Goal: Task Accomplishment & Management: Manage account settings

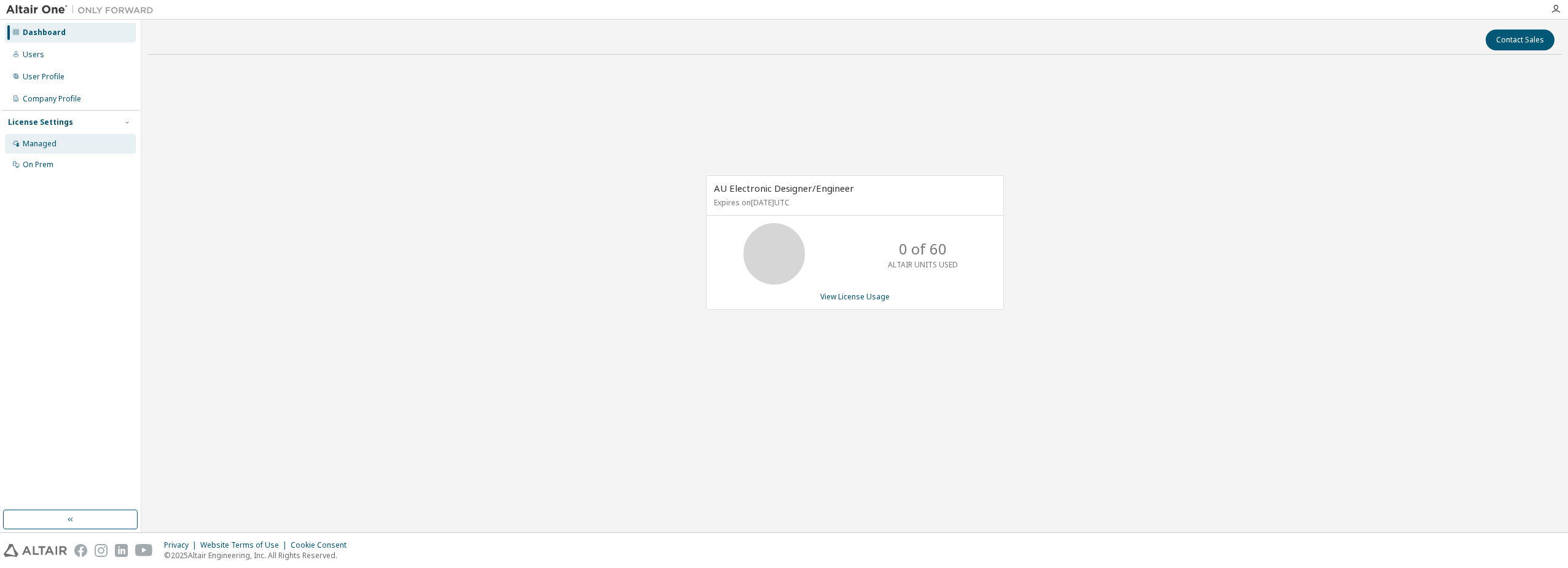
click at [39, 149] on div "Managed" at bounding box center [70, 143] width 131 height 20
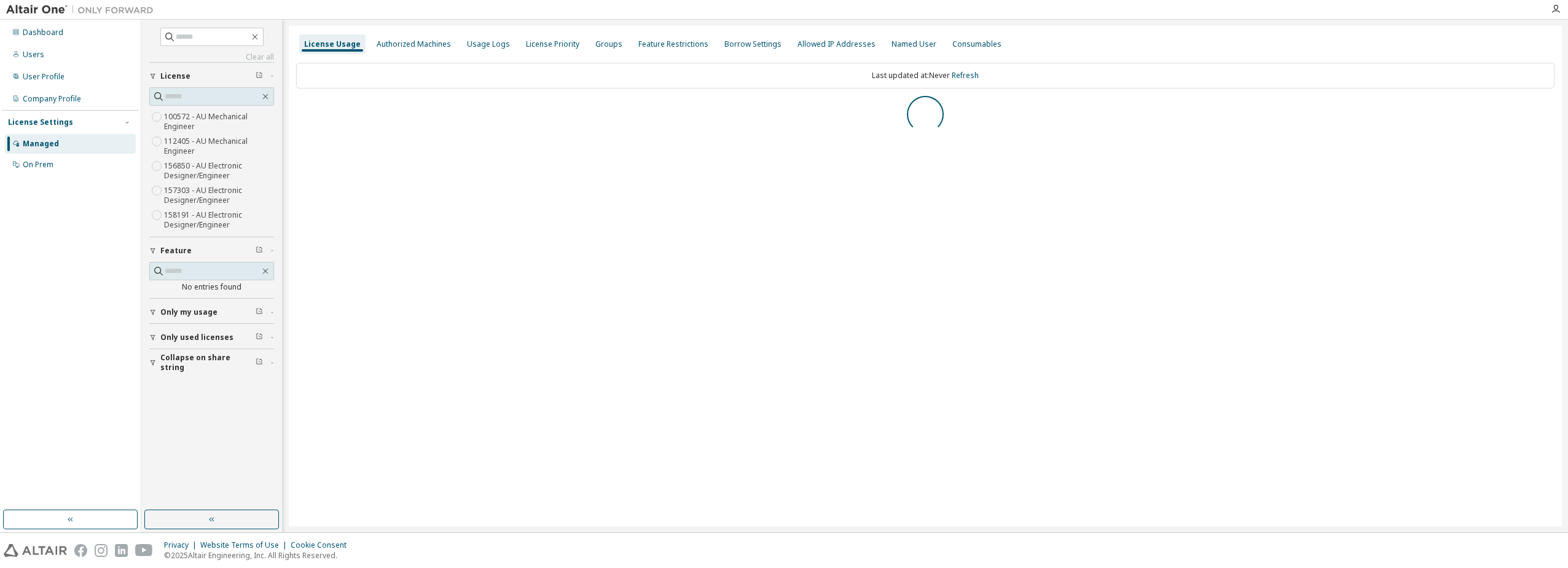
scroll to position [15, 0]
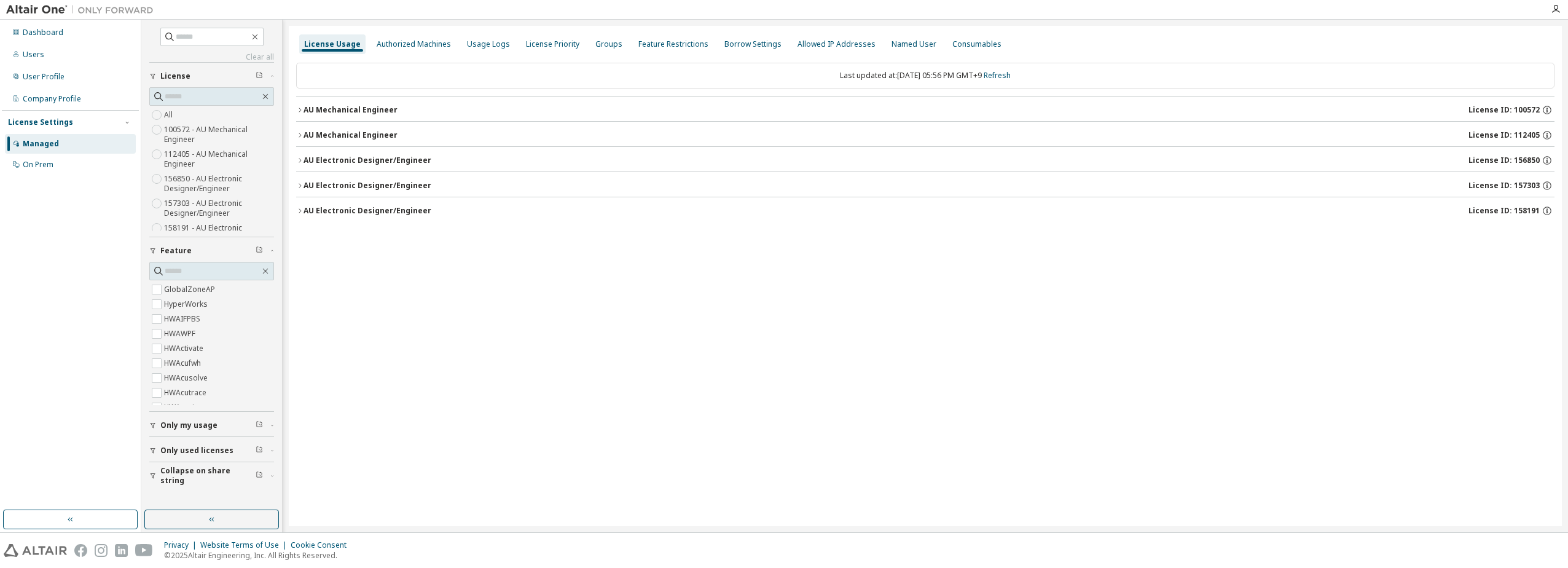
click at [301, 210] on icon "button" at bounding box center [300, 210] width 2 height 4
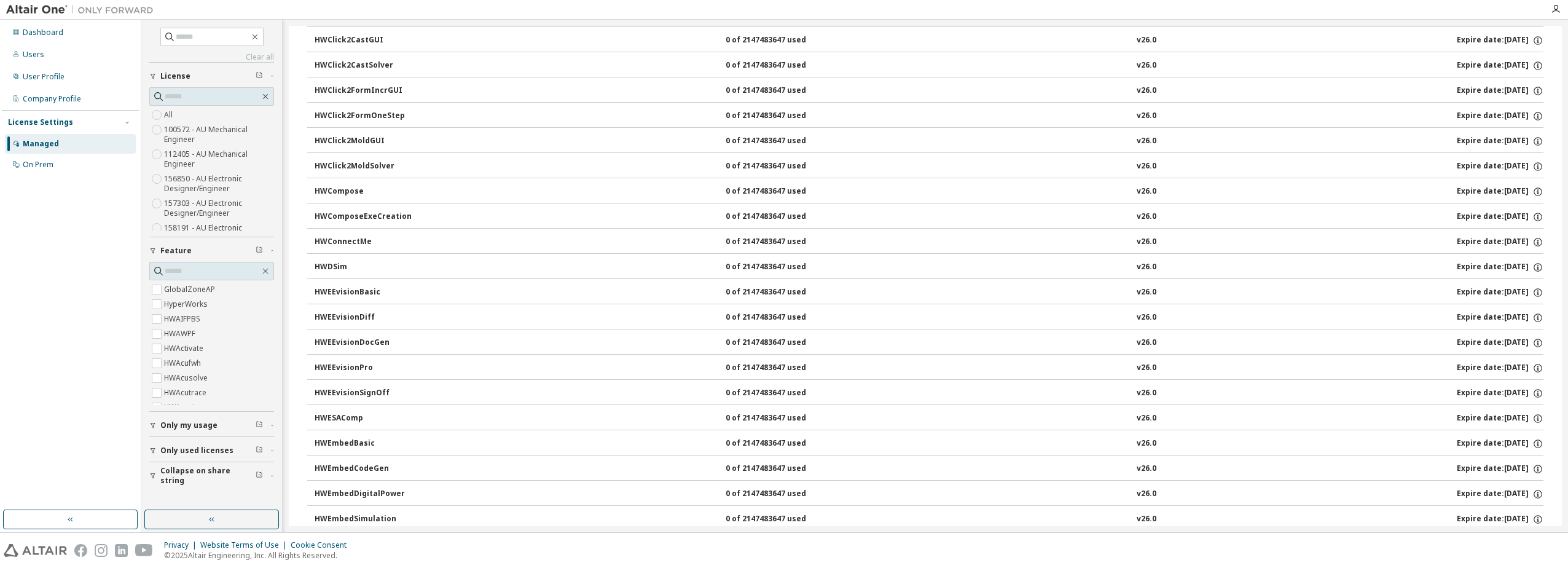
scroll to position [0, 0]
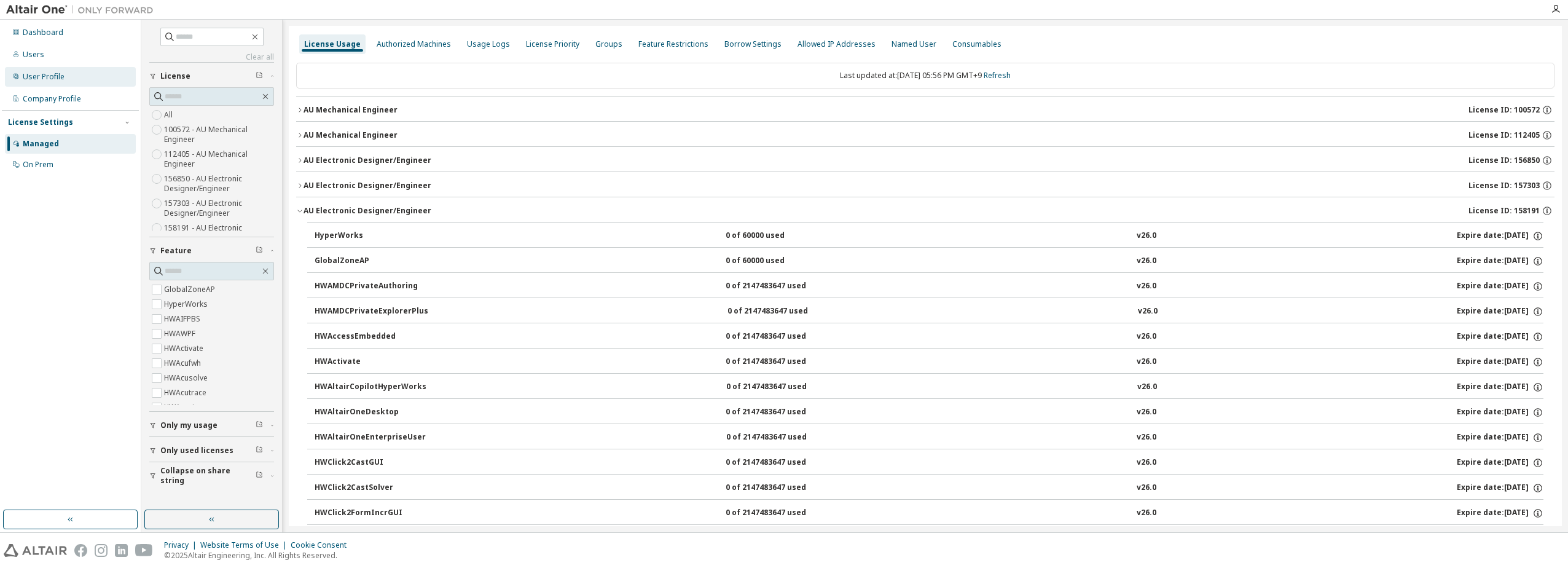
click at [50, 79] on div "User Profile" at bounding box center [43, 77] width 41 height 10
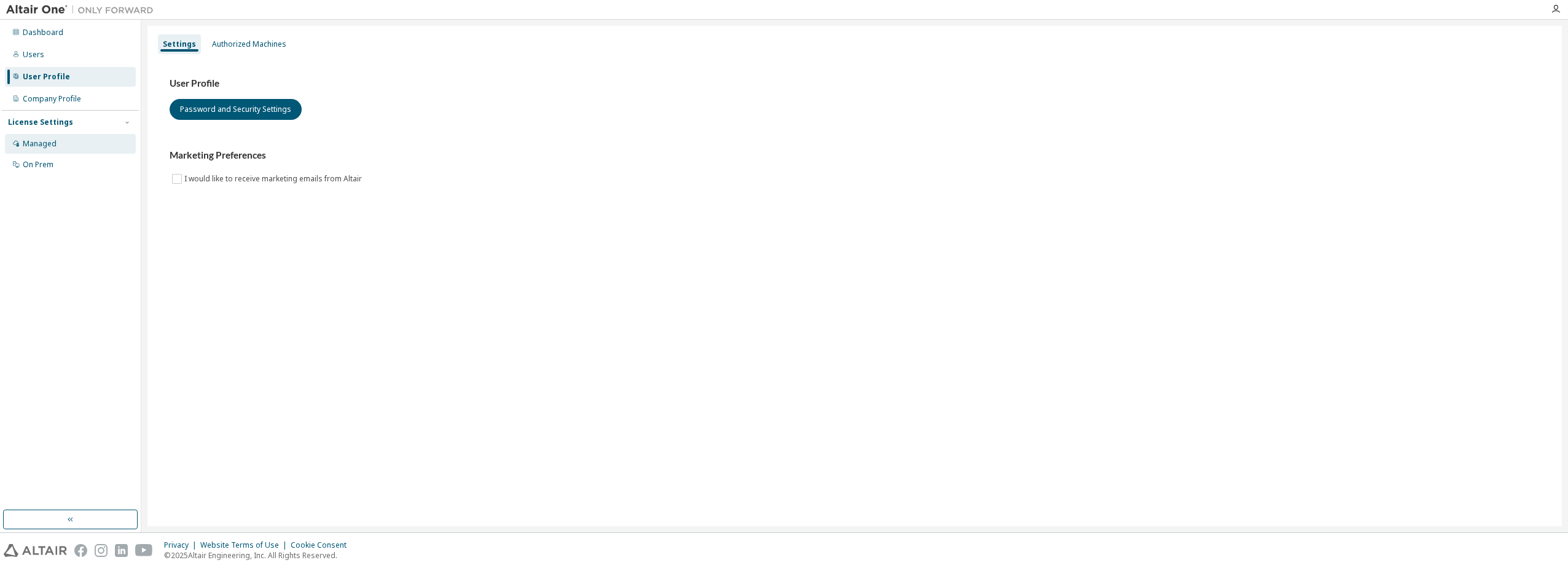
click at [33, 139] on div "Managed" at bounding box center [39, 144] width 34 height 10
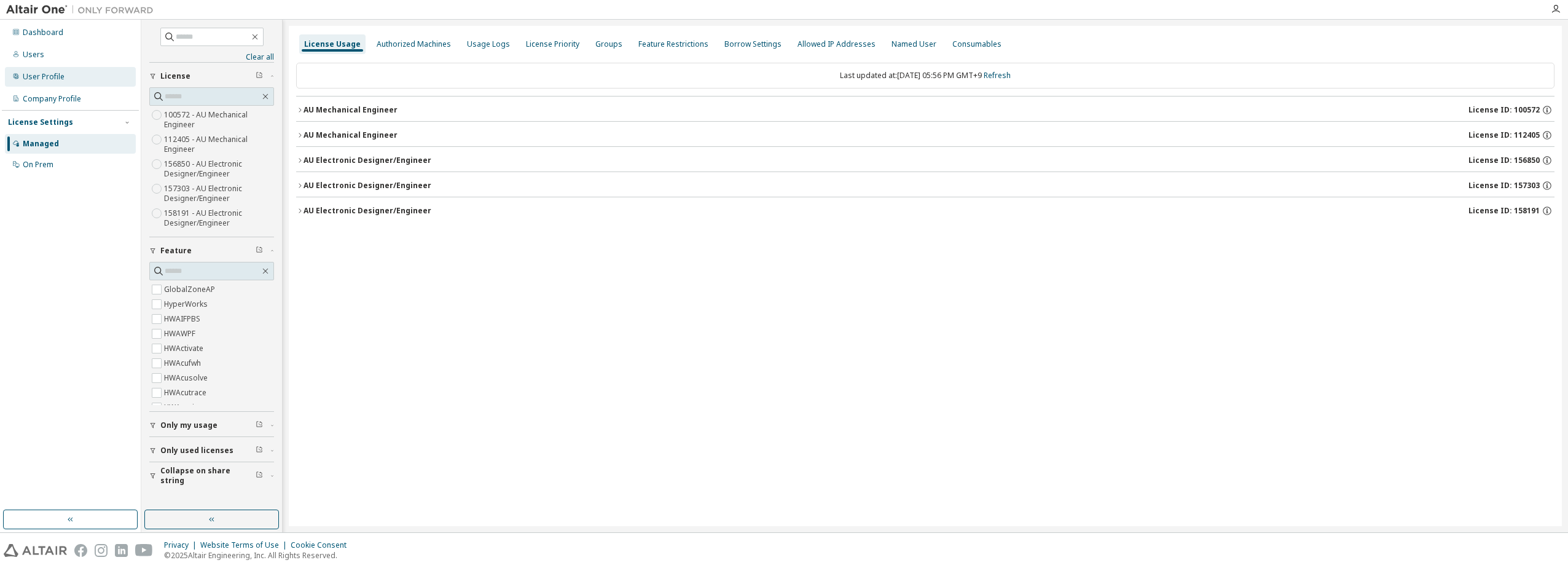
click at [37, 81] on div "User Profile" at bounding box center [43, 77] width 41 height 10
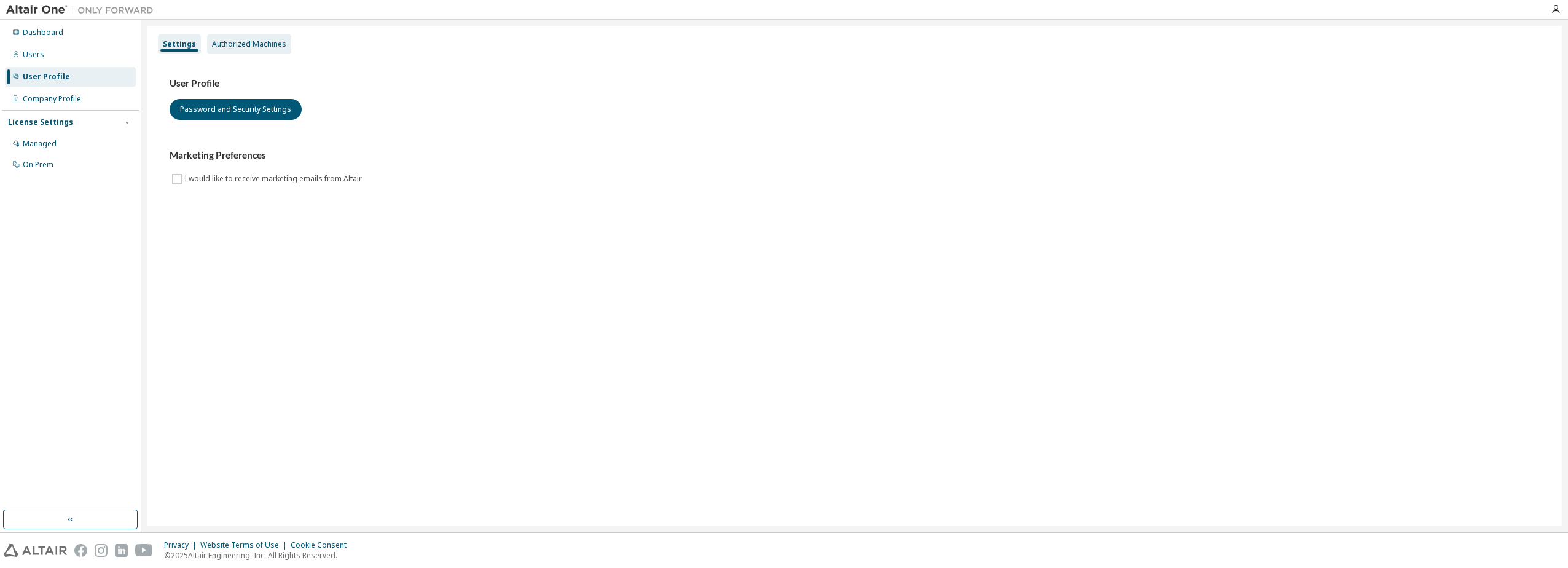
click at [265, 49] on div "Authorized Machines" at bounding box center [249, 44] width 74 height 10
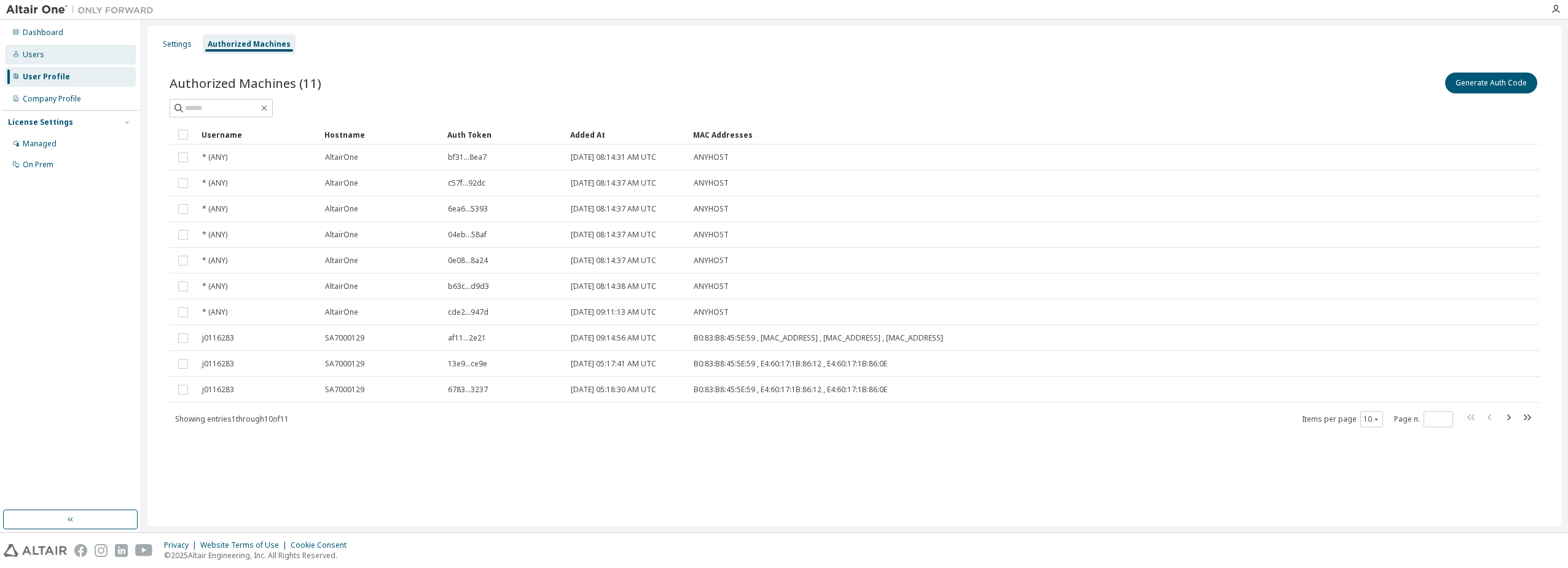
click at [36, 59] on div "Users" at bounding box center [33, 55] width 21 height 10
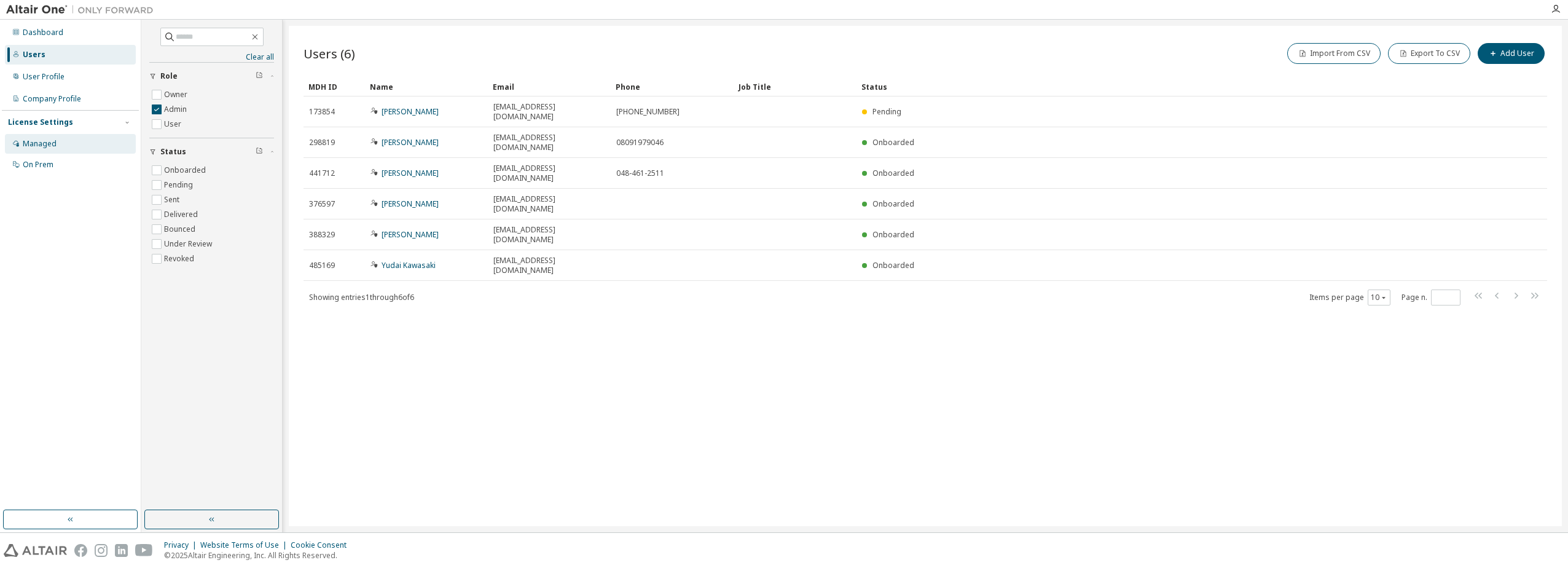
click at [23, 143] on div "Managed" at bounding box center [39, 144] width 34 height 10
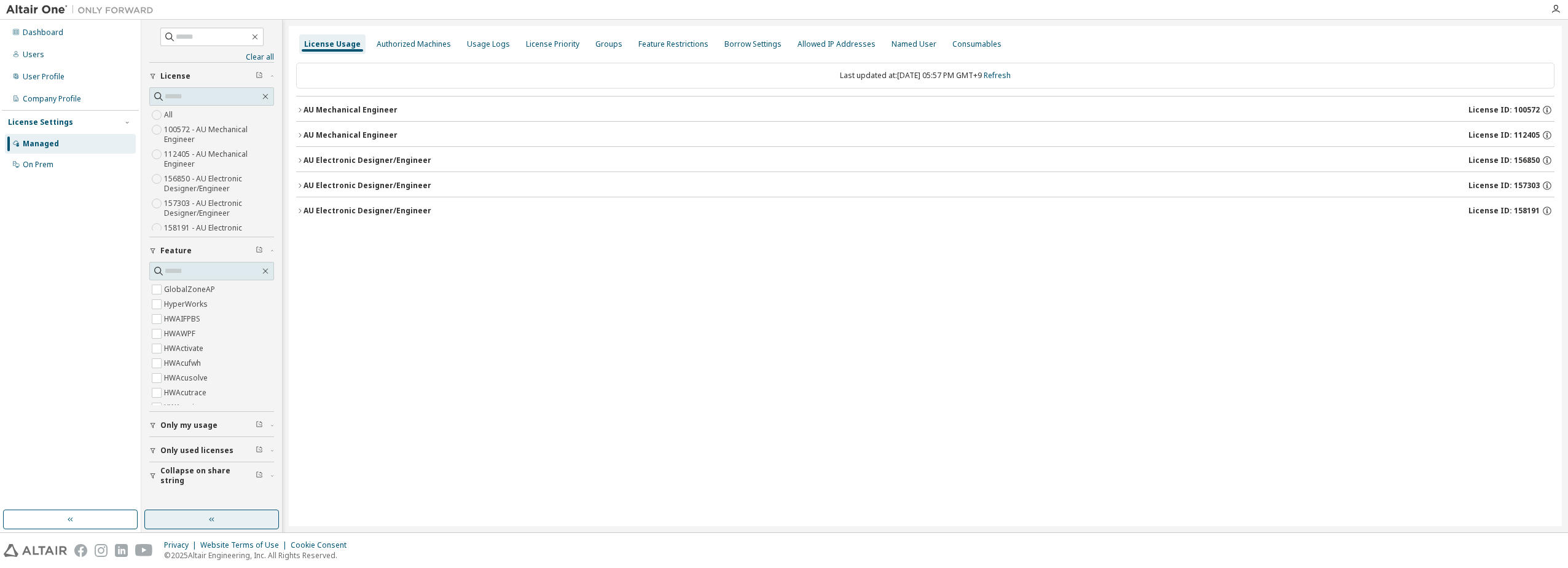
click at [204, 519] on button "button" at bounding box center [212, 519] width 135 height 20
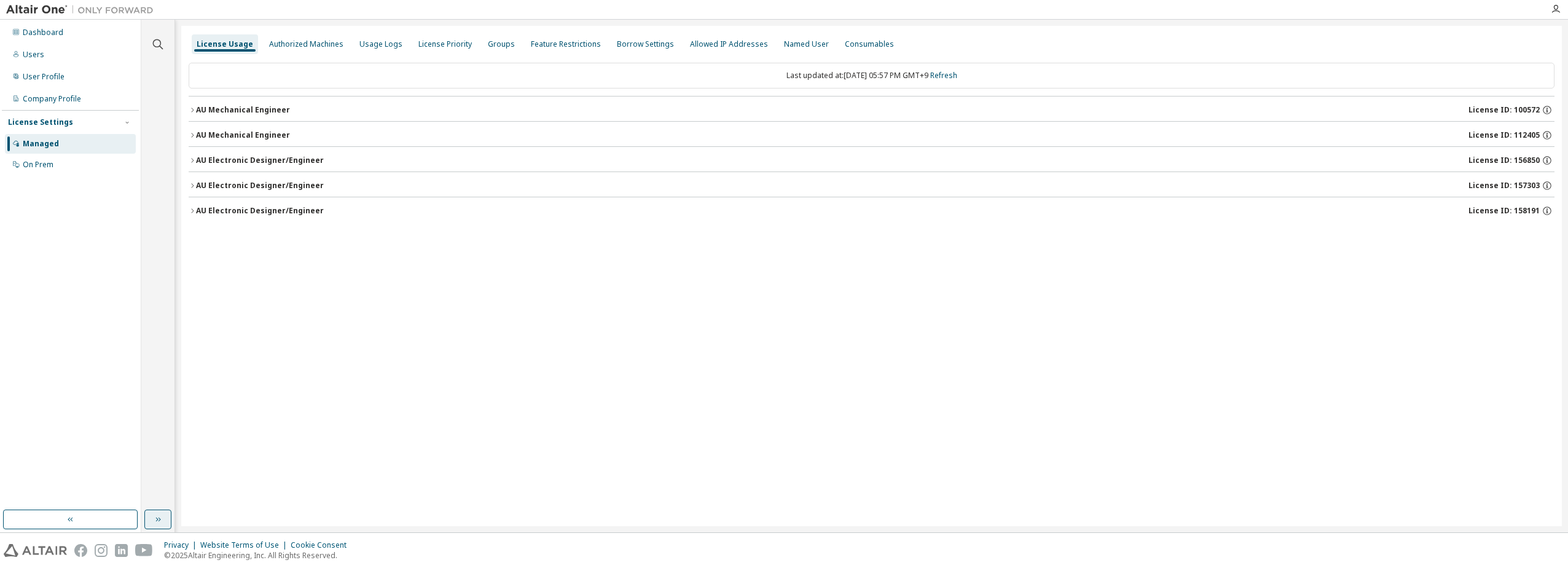
click at [163, 525] on button "button" at bounding box center [158, 519] width 27 height 20
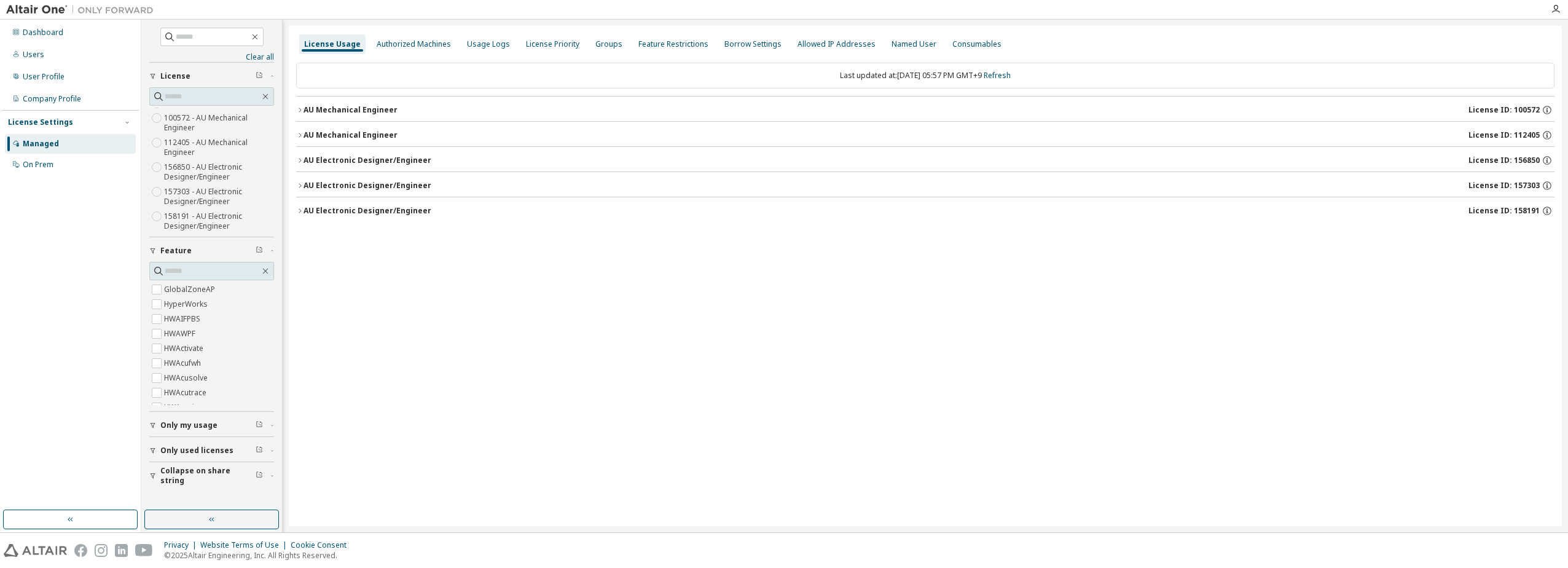
scroll to position [15, 0]
click at [207, 188] on label "157303 - AU Electronic Designer/Engineer" at bounding box center [219, 193] width 110 height 24
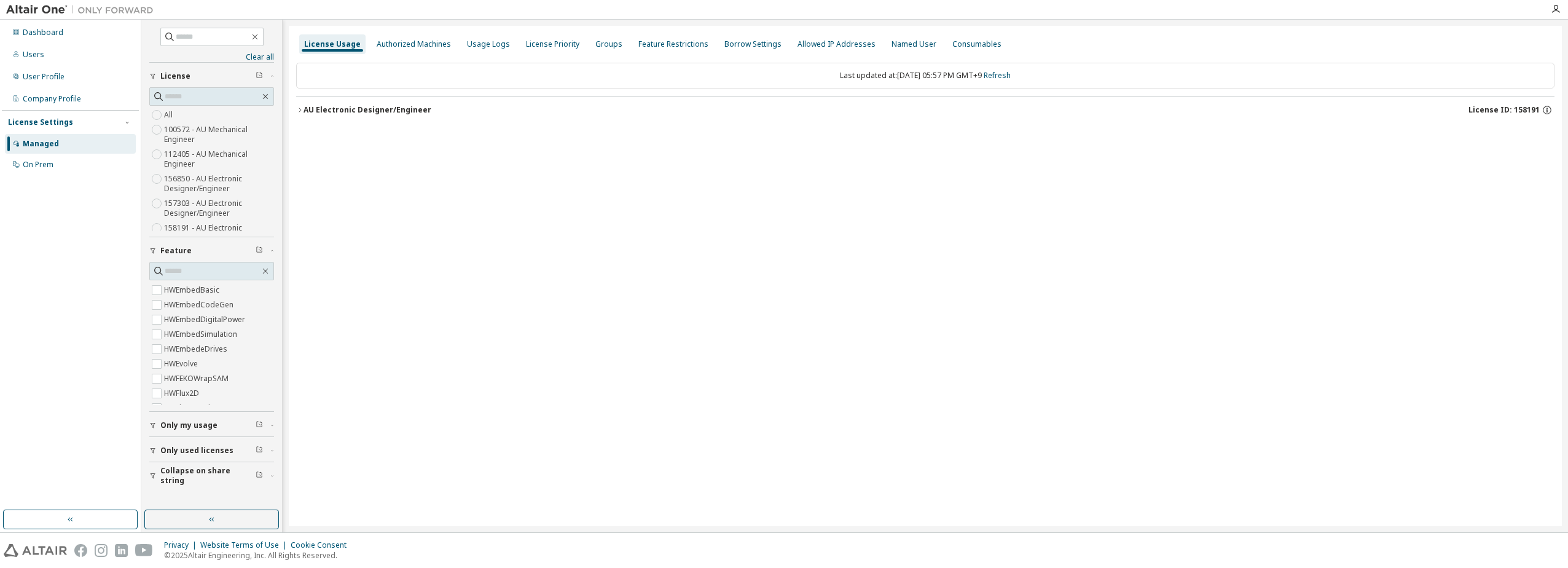
scroll to position [368, 0]
drag, startPoint x: 43, startPoint y: 145, endPoint x: 59, endPoint y: 123, distance: 27.2
click at [59, 123] on div "License Settings" at bounding box center [40, 122] width 65 height 10
click at [124, 124] on icon "button" at bounding box center [127, 122] width 7 height 7
click at [47, 145] on div "Managed" at bounding box center [41, 144] width 36 height 10
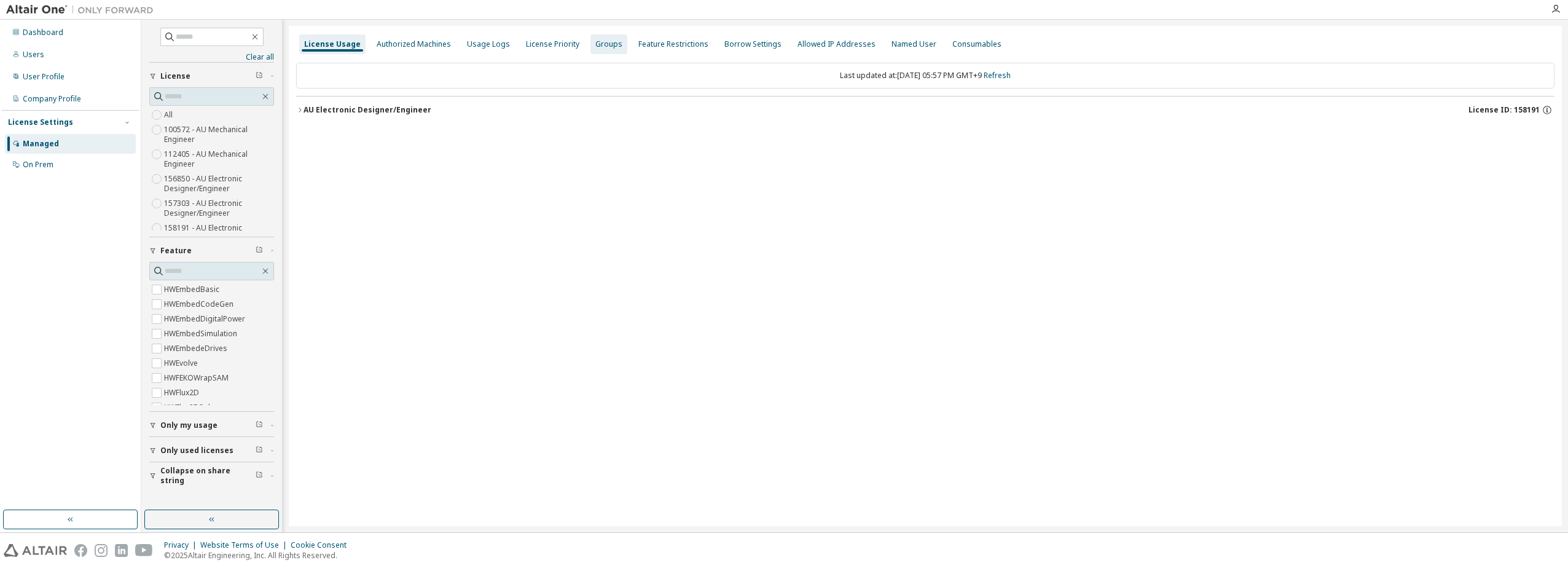
click at [595, 45] on div "Groups" at bounding box center [608, 44] width 27 height 10
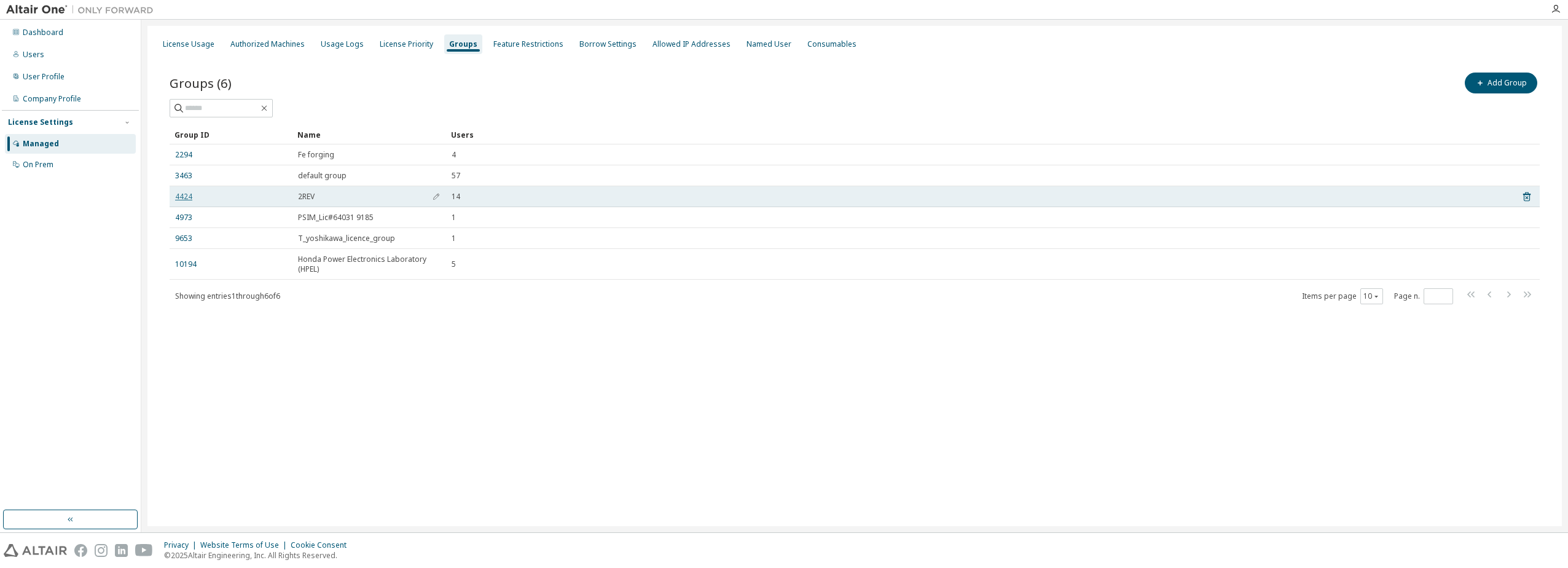
click at [185, 197] on link "4424" at bounding box center [184, 196] width 17 height 10
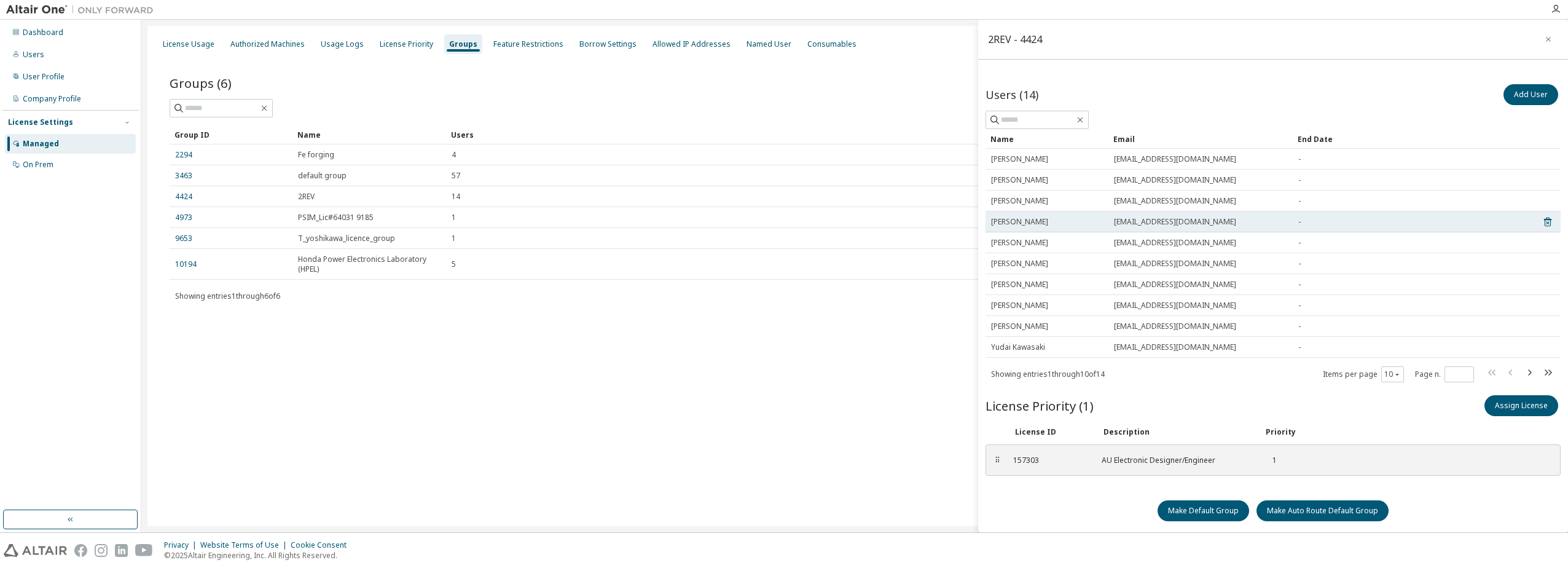
scroll to position [4, 0]
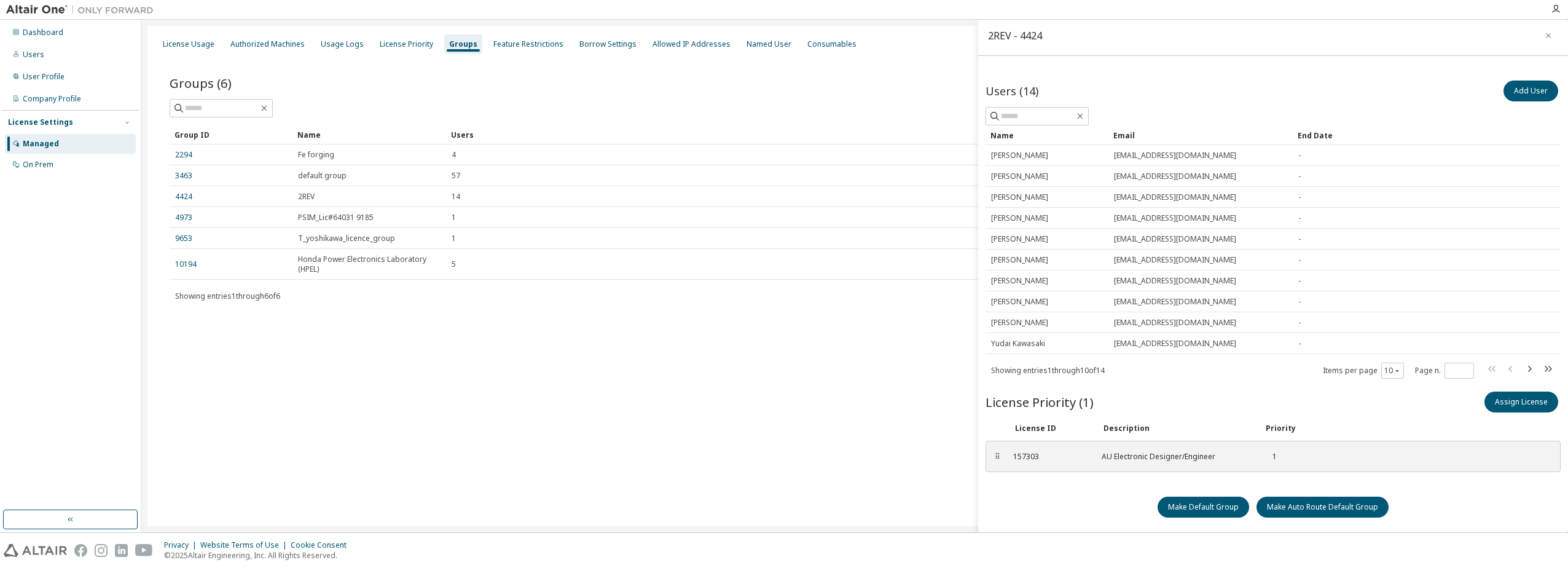
click at [606, 475] on div "License Usage Authorized Machines Usage Logs License Priority Groups Feature Re…" at bounding box center [855, 275] width 1414 height 500
click at [1544, 35] on icon "button" at bounding box center [1548, 35] width 9 height 10
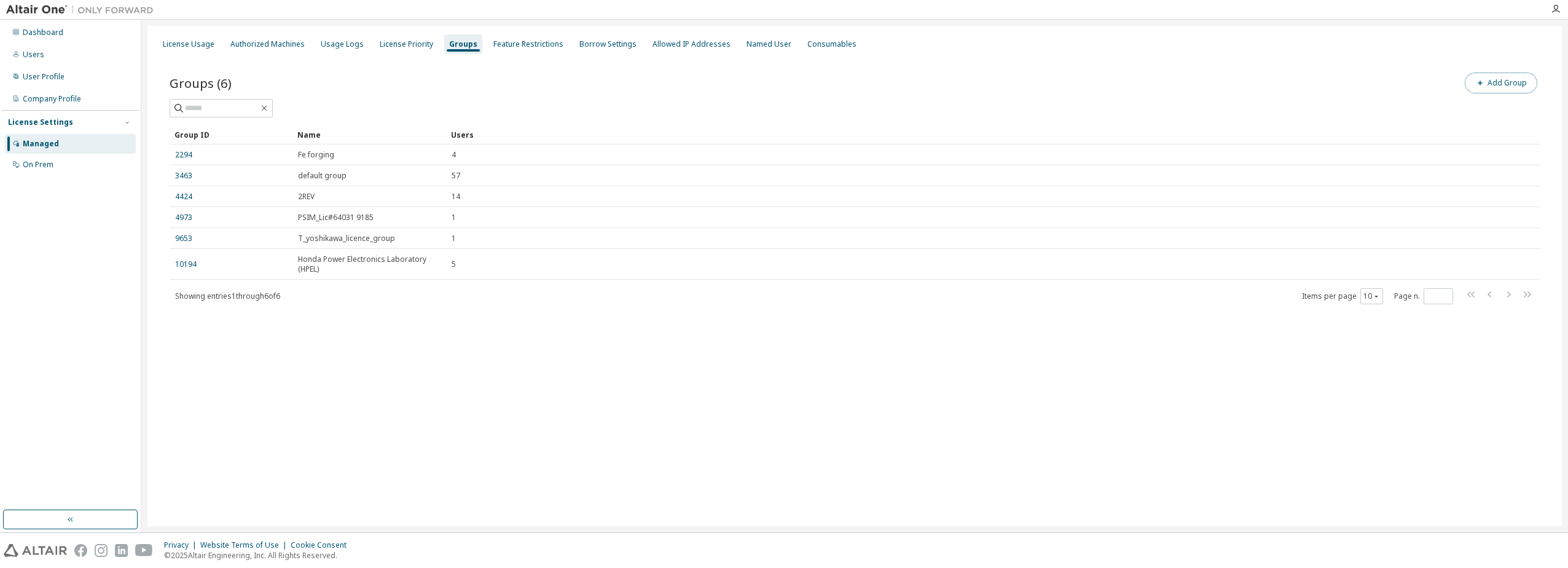
click at [1502, 89] on button "Add Group" at bounding box center [1501, 83] width 73 height 21
click at [1304, 92] on input "text" at bounding box center [1420, 93] width 274 height 10
click at [1311, 93] on input "**********" at bounding box center [1420, 93] width 274 height 10
type input "**********"
click at [1538, 116] on button "Add" at bounding box center [1530, 119] width 59 height 21
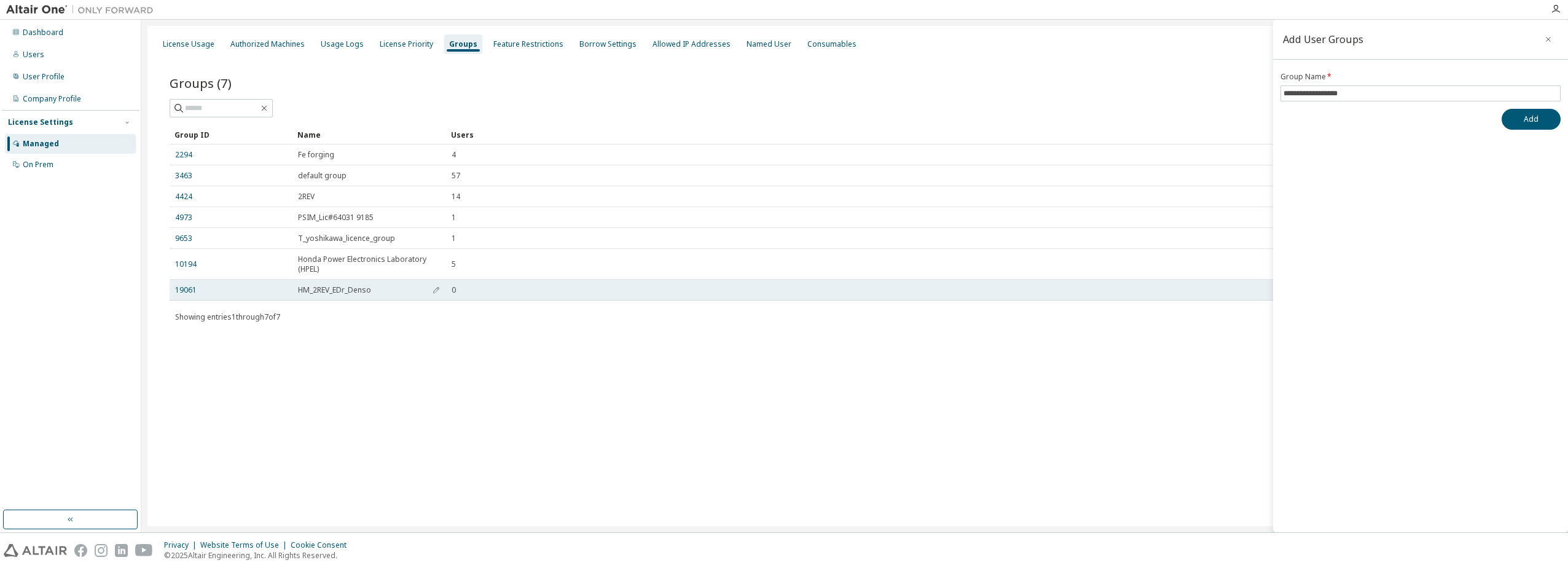
click at [783, 293] on div "0" at bounding box center [978, 289] width 1053 height 10
click at [193, 293] on link "19061" at bounding box center [185, 289] width 21 height 10
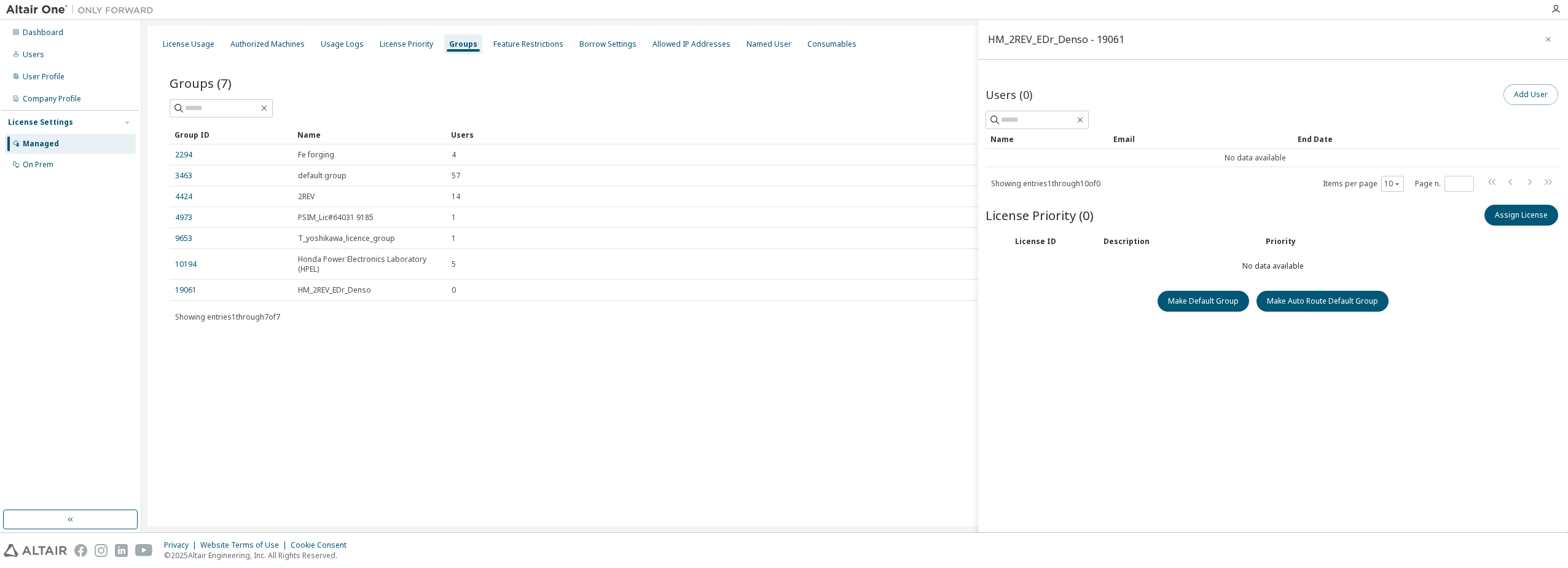
click at [1523, 96] on button "Add User" at bounding box center [1530, 95] width 55 height 21
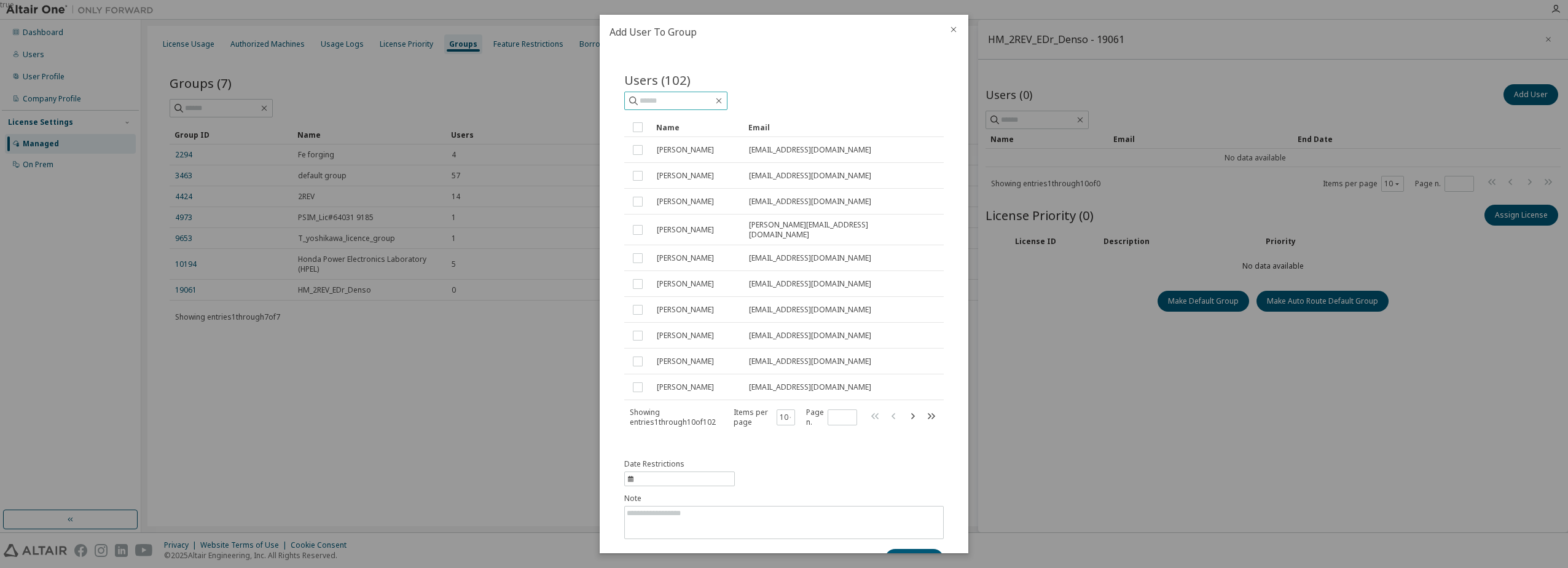
click at [690, 102] on input "text" at bounding box center [676, 101] width 74 height 13
click at [629, 99] on icon at bounding box center [633, 101] width 13 height 13
click at [831, 77] on div "Users (102)" at bounding box center [784, 80] width 319 height 17
click at [713, 99] on input "*****" at bounding box center [676, 101] width 74 height 13
type input "**********"
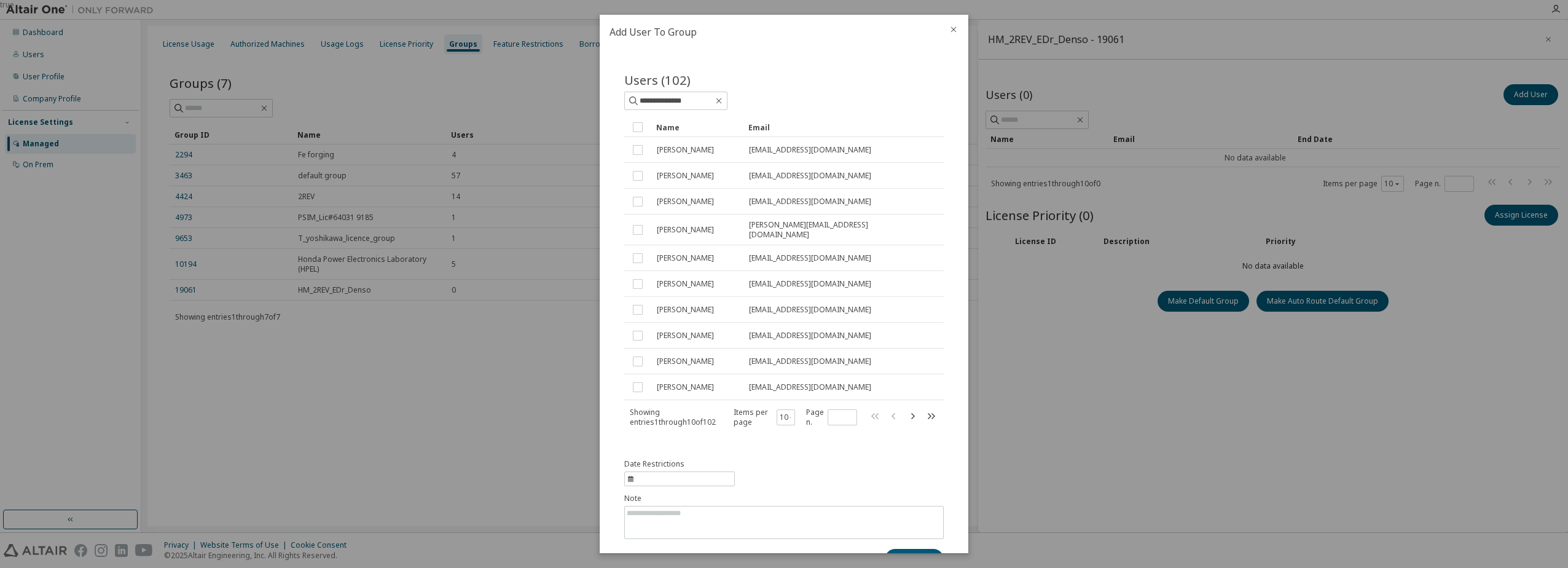
click at [829, 102] on div "**********" at bounding box center [784, 101] width 319 height 19
click at [907, 412] on icon "button" at bounding box center [912, 415] width 15 height 15
click at [635, 98] on icon at bounding box center [633, 101] width 13 height 13
click at [713, 99] on input "**********" at bounding box center [676, 101] width 74 height 13
type input "*"
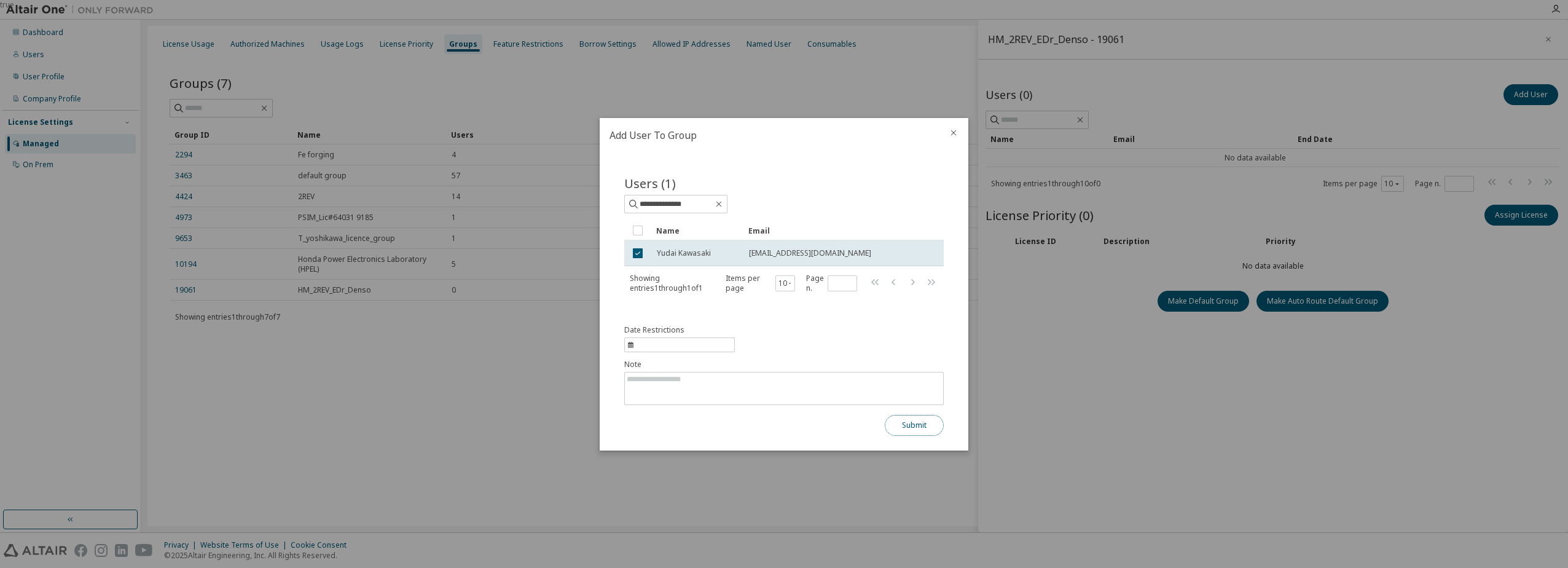
click at [902, 428] on button "Submit" at bounding box center [913, 425] width 59 height 21
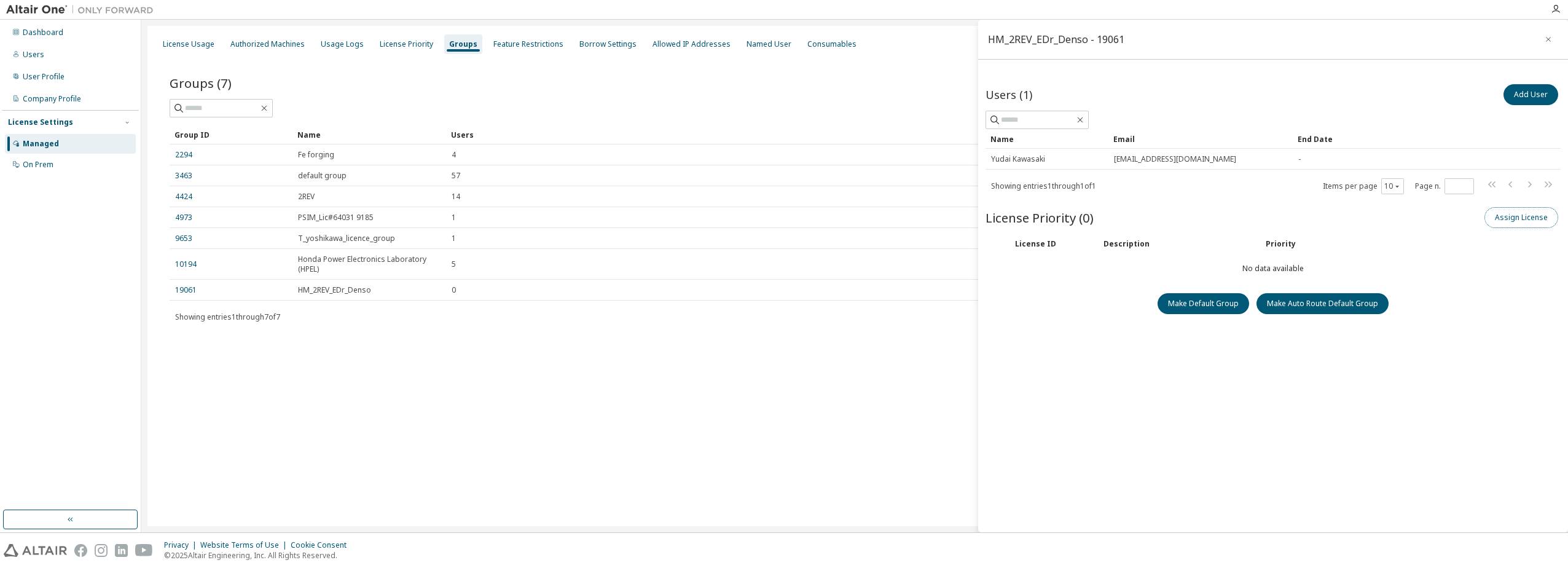
click at [1509, 214] on button "Assign License" at bounding box center [1521, 217] width 74 height 21
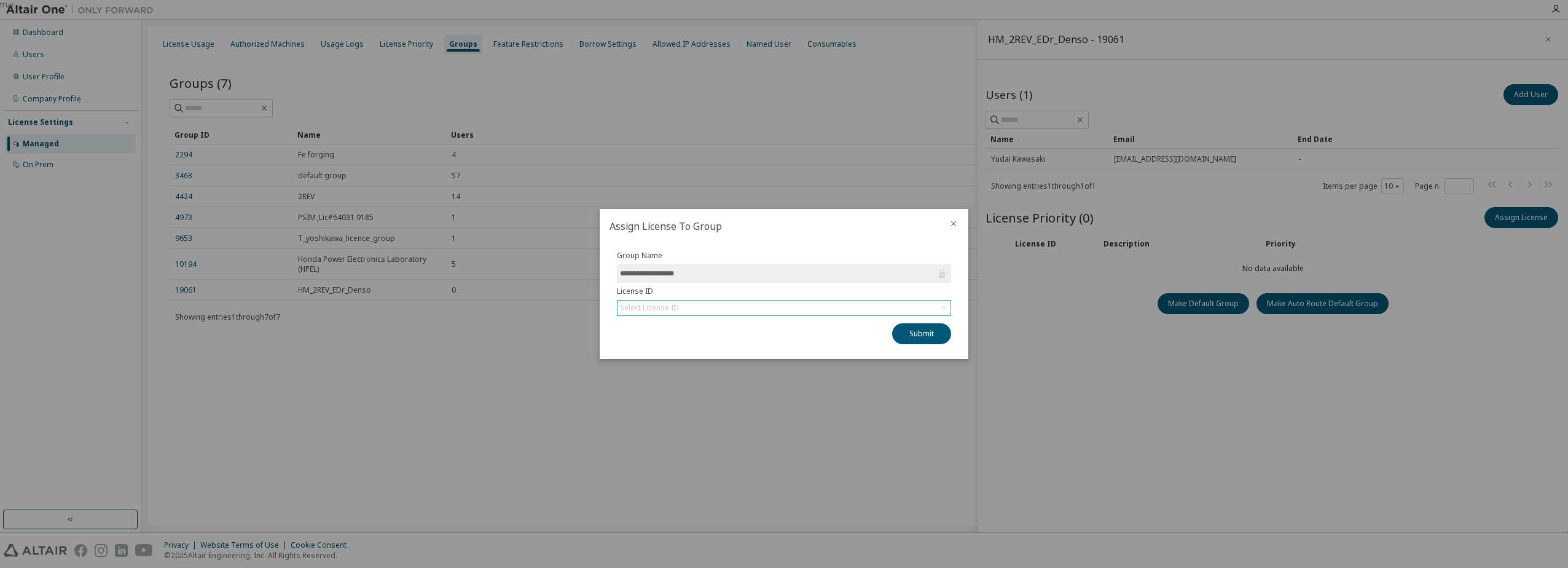
click at [727, 310] on div "Select License ID" at bounding box center [784, 307] width 333 height 15
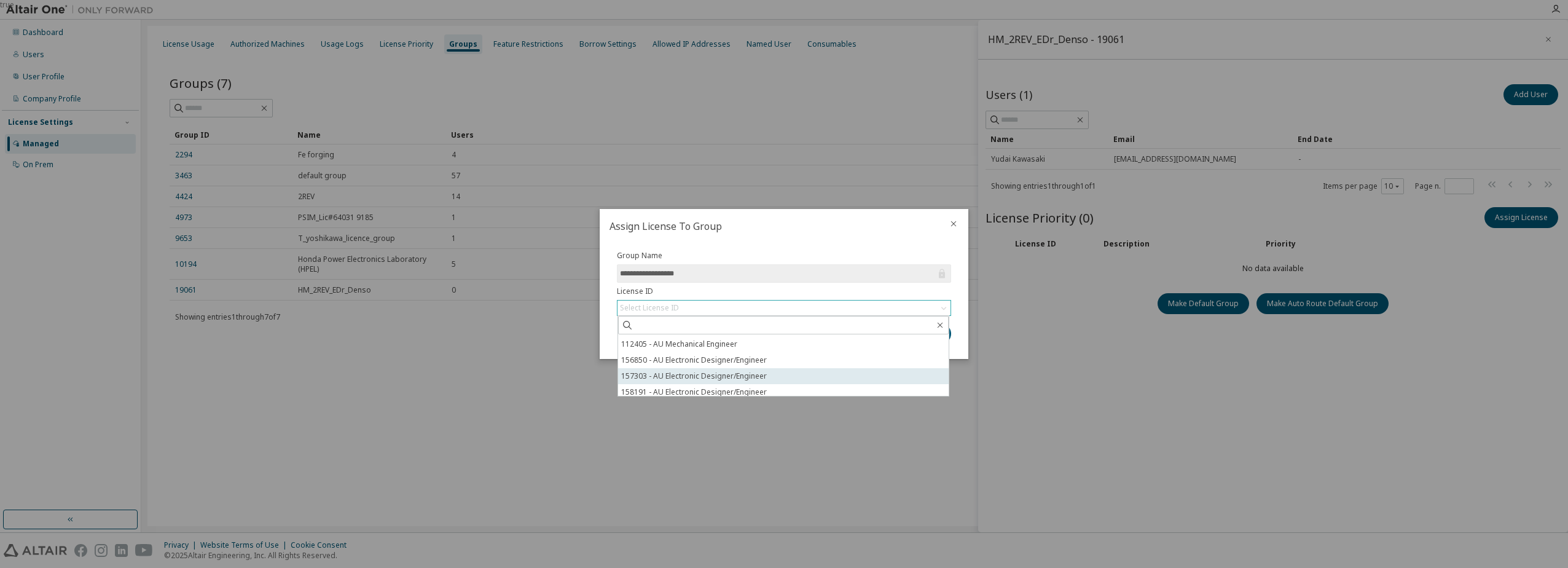
scroll to position [19, 0]
click at [720, 389] on li "158191 - AU Electronic Designer/Engineer" at bounding box center [783, 387] width 331 height 16
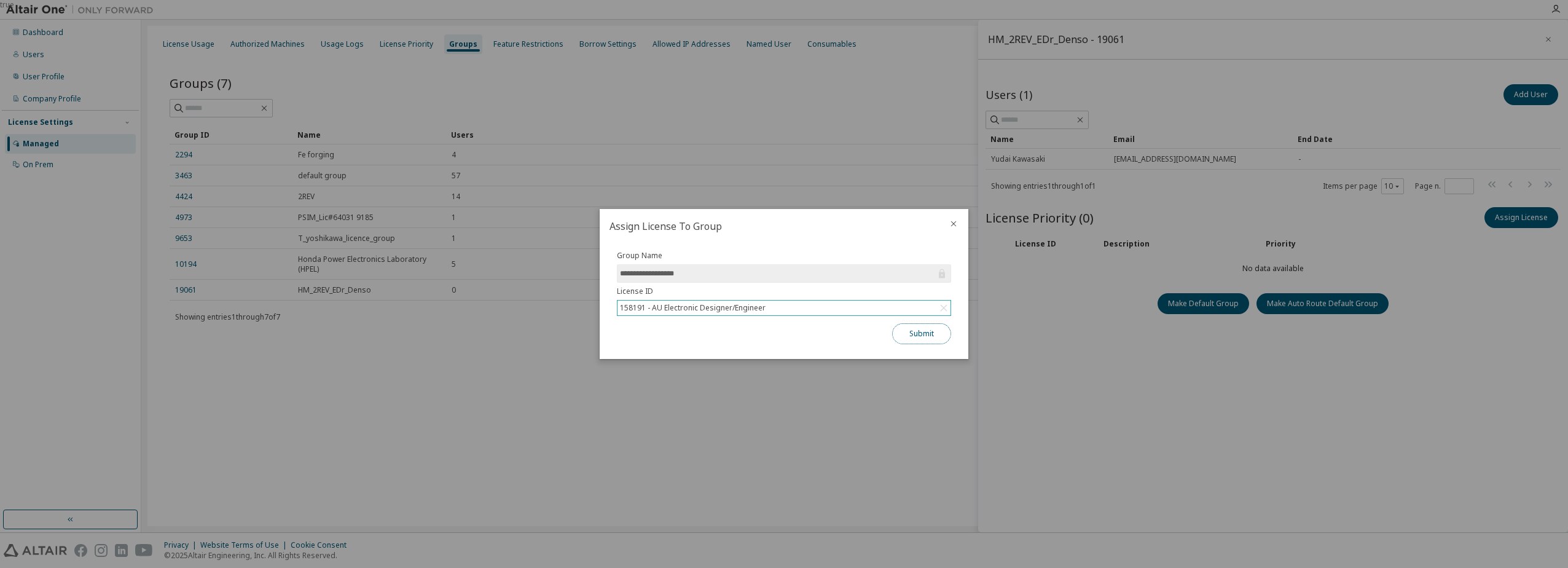
click at [930, 336] on button "Submit" at bounding box center [921, 333] width 59 height 21
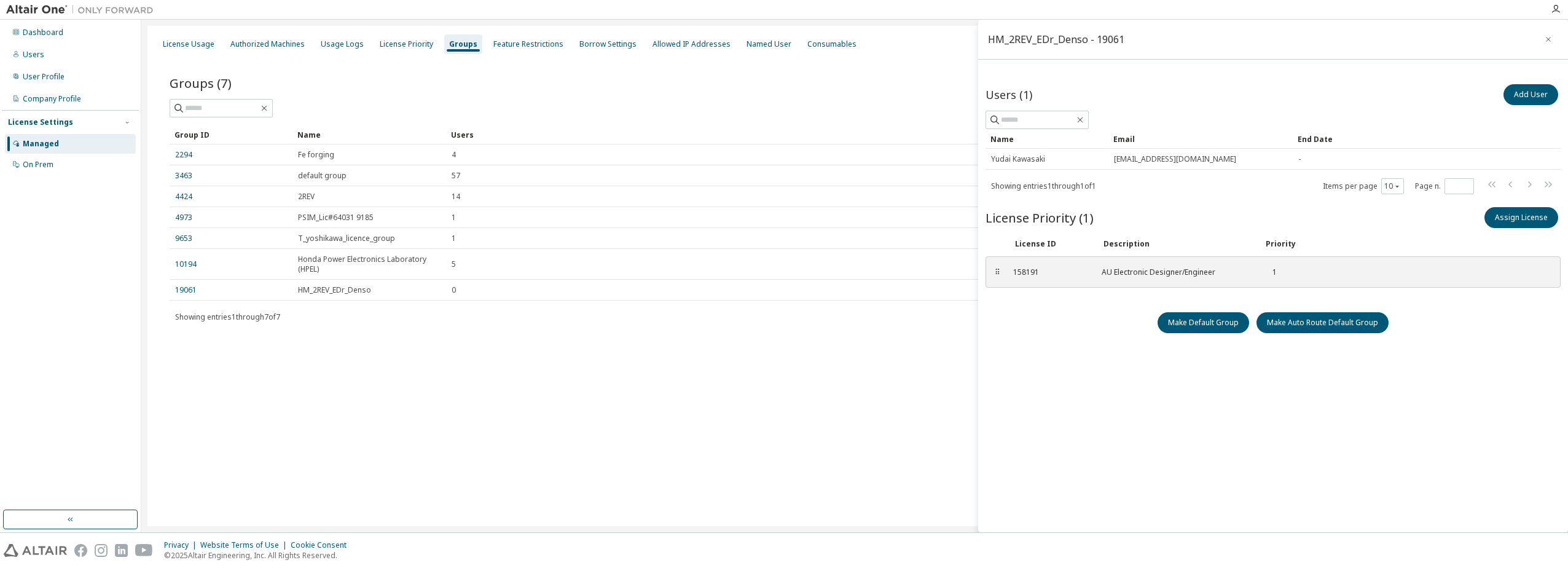
click at [1036, 390] on div "Users (1) Add User Clear Load Save Save As Field Operator Value Select filter S…" at bounding box center [1272, 308] width 575 height 455
click at [726, 372] on div "License Usage Authorized Machines Usage Logs License Priority Groups Feature Re…" at bounding box center [855, 275] width 1414 height 500
click at [396, 38] on div "License Priority" at bounding box center [406, 44] width 63 height 20
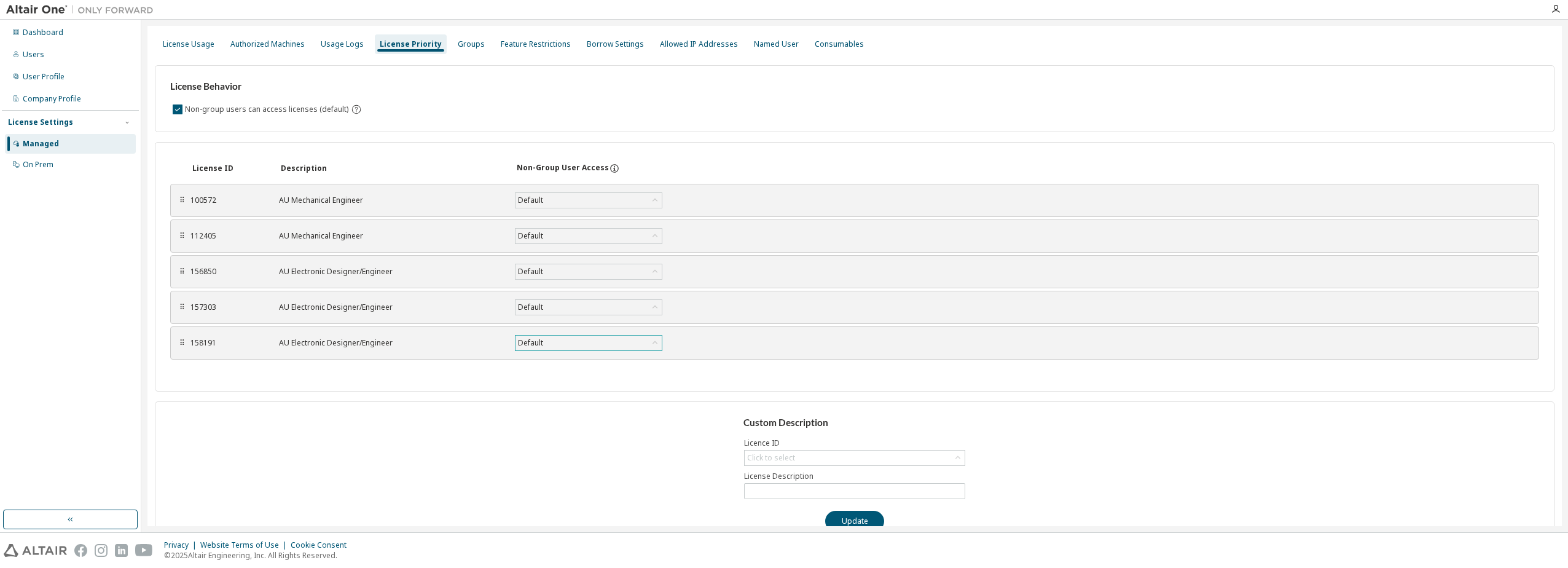
click at [554, 347] on div "Default" at bounding box center [588, 343] width 146 height 15
click at [551, 385] on li "False" at bounding box center [588, 390] width 144 height 16
click at [549, 460] on div "Custom Description Licence ID Click to select License Description Update" at bounding box center [855, 474] width 1400 height 146
click at [536, 45] on div "Feature Restrictions" at bounding box center [536, 44] width 70 height 10
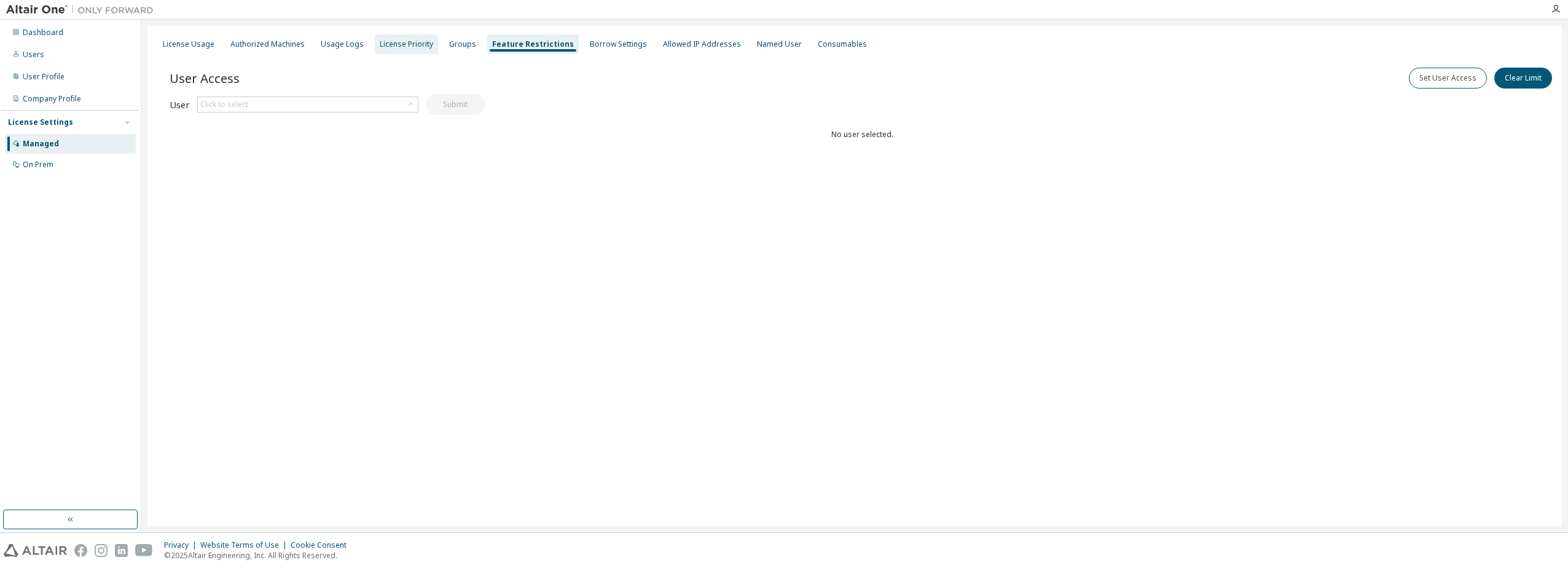
click at [421, 39] on div "License Priority" at bounding box center [406, 44] width 53 height 10
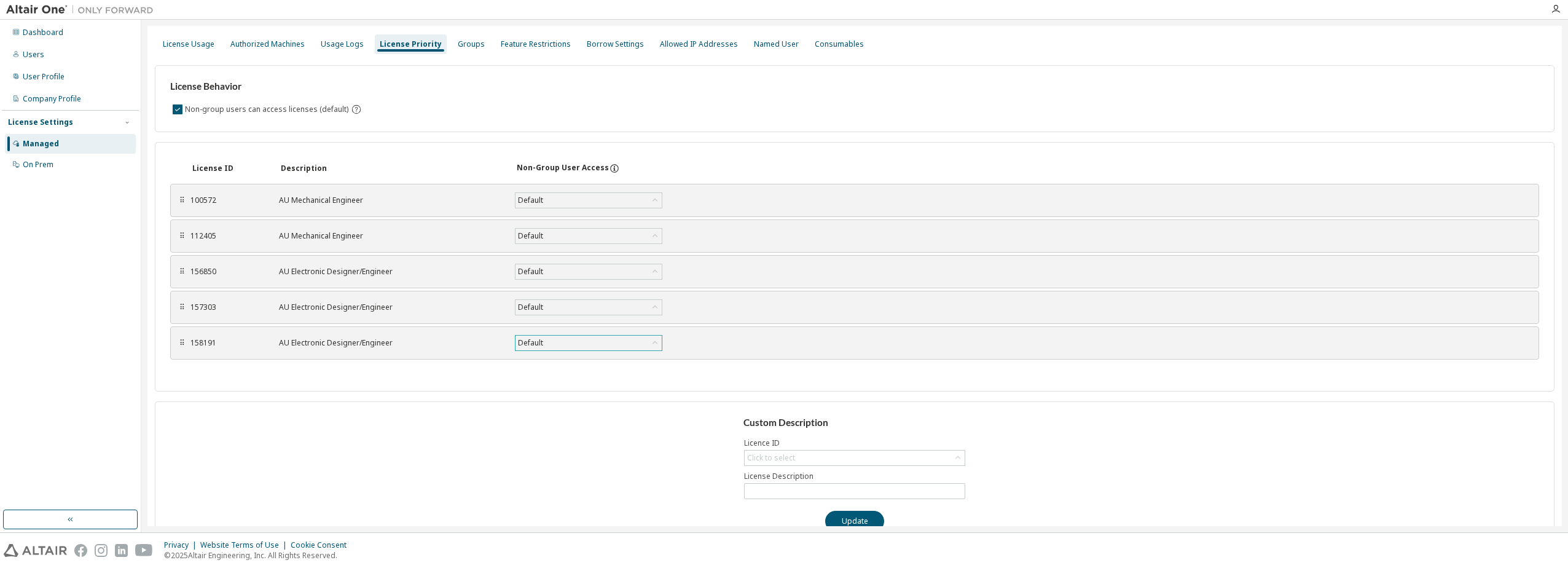
click at [659, 343] on icon at bounding box center [655, 343] width 13 height 13
click at [608, 393] on li "False" at bounding box center [588, 390] width 144 height 16
click at [729, 343] on button "Save" at bounding box center [706, 343] width 59 height 21
click at [457, 43] on div "Groups" at bounding box center [471, 44] width 27 height 10
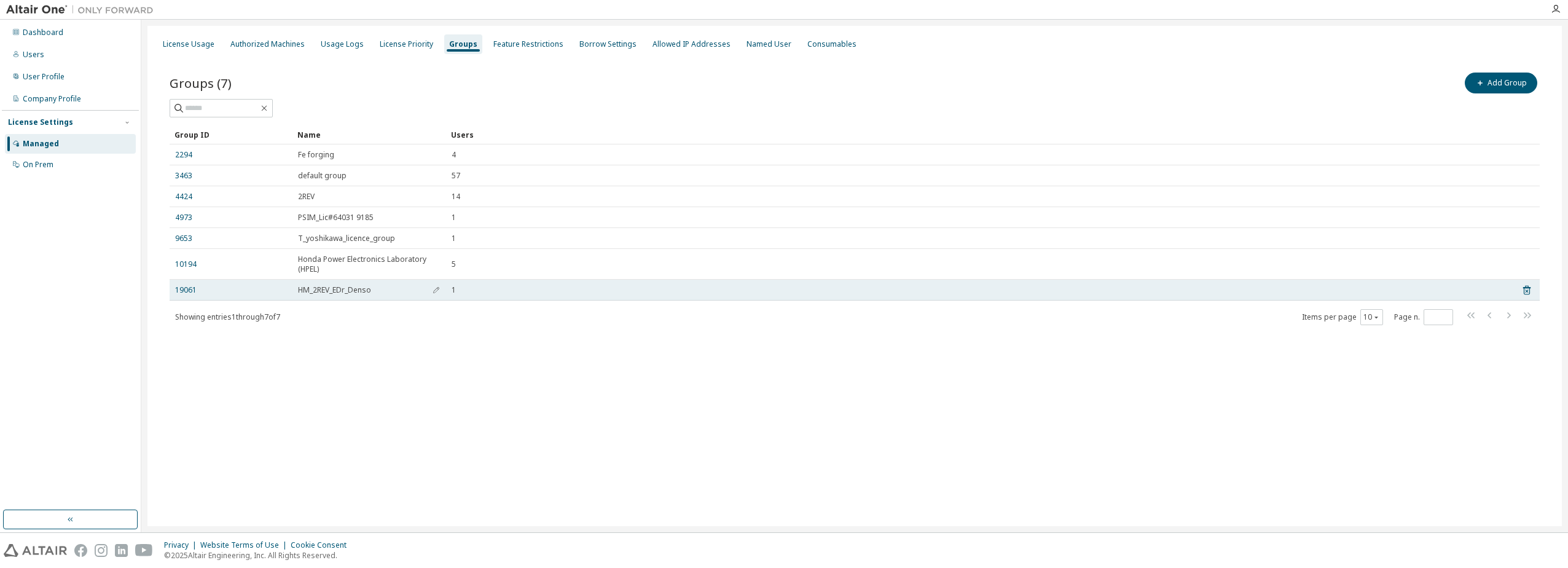
click at [329, 289] on span "HM_2REV_EDr_Denso" at bounding box center [334, 289] width 73 height 10
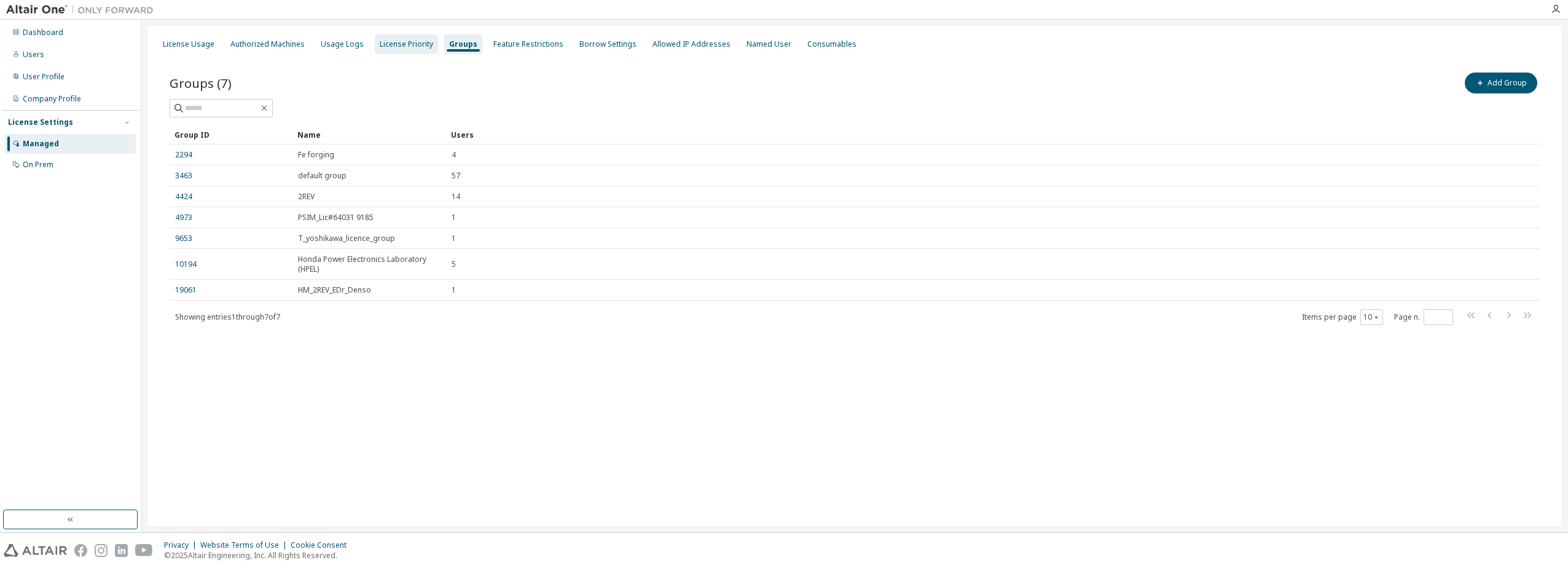
click at [395, 45] on div "License Priority" at bounding box center [406, 44] width 53 height 10
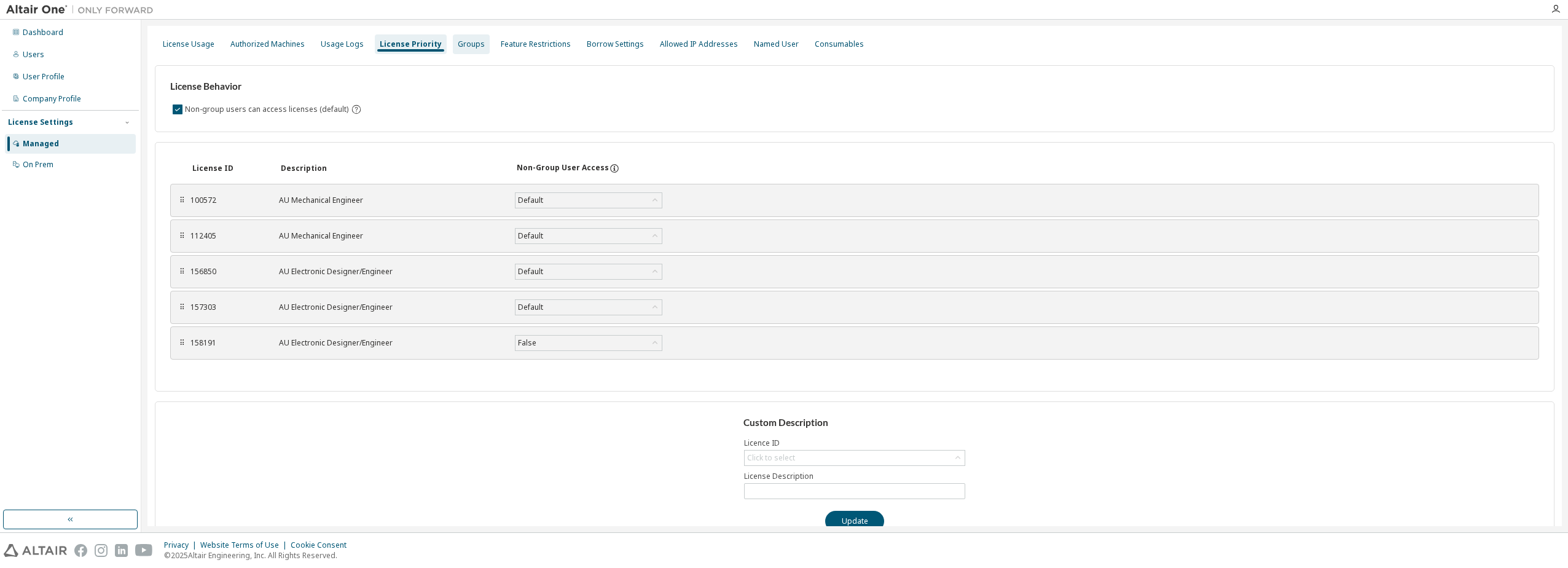
click at [457, 44] on div "Groups" at bounding box center [471, 44] width 27 height 10
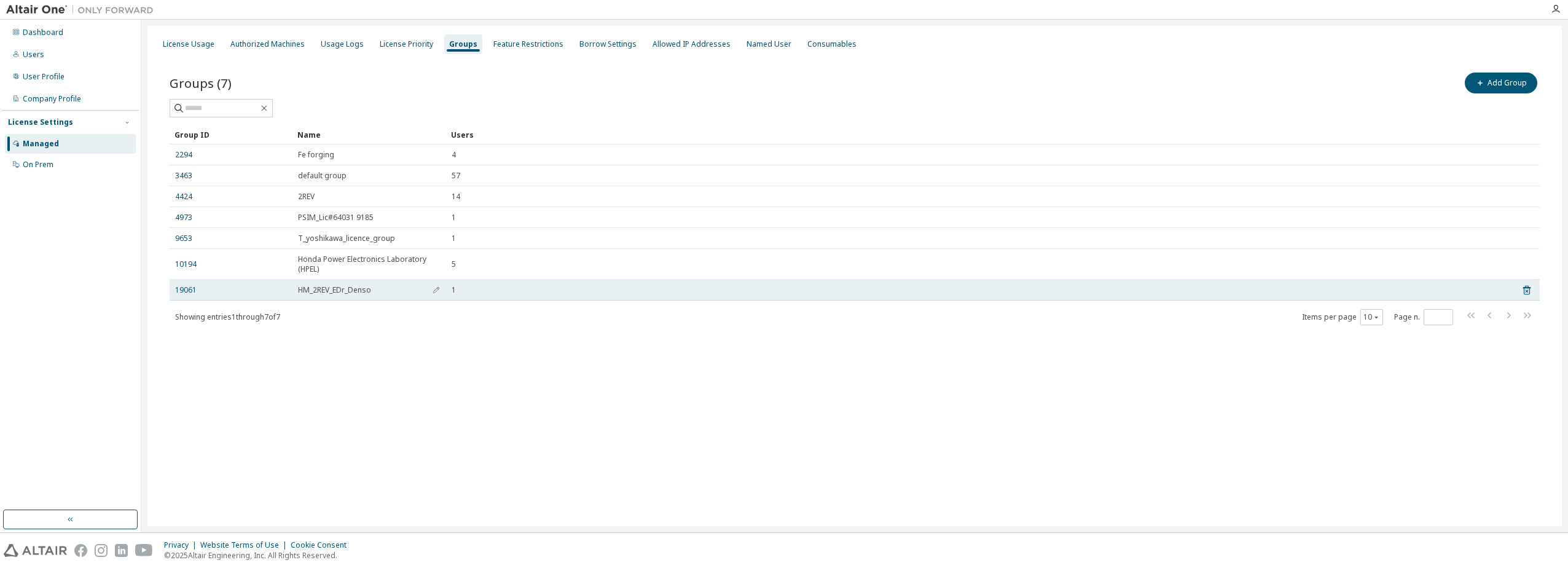
click at [336, 292] on span "HM_2REV_EDr_Denso" at bounding box center [334, 289] width 73 height 10
click at [185, 291] on link "19061" at bounding box center [185, 289] width 21 height 10
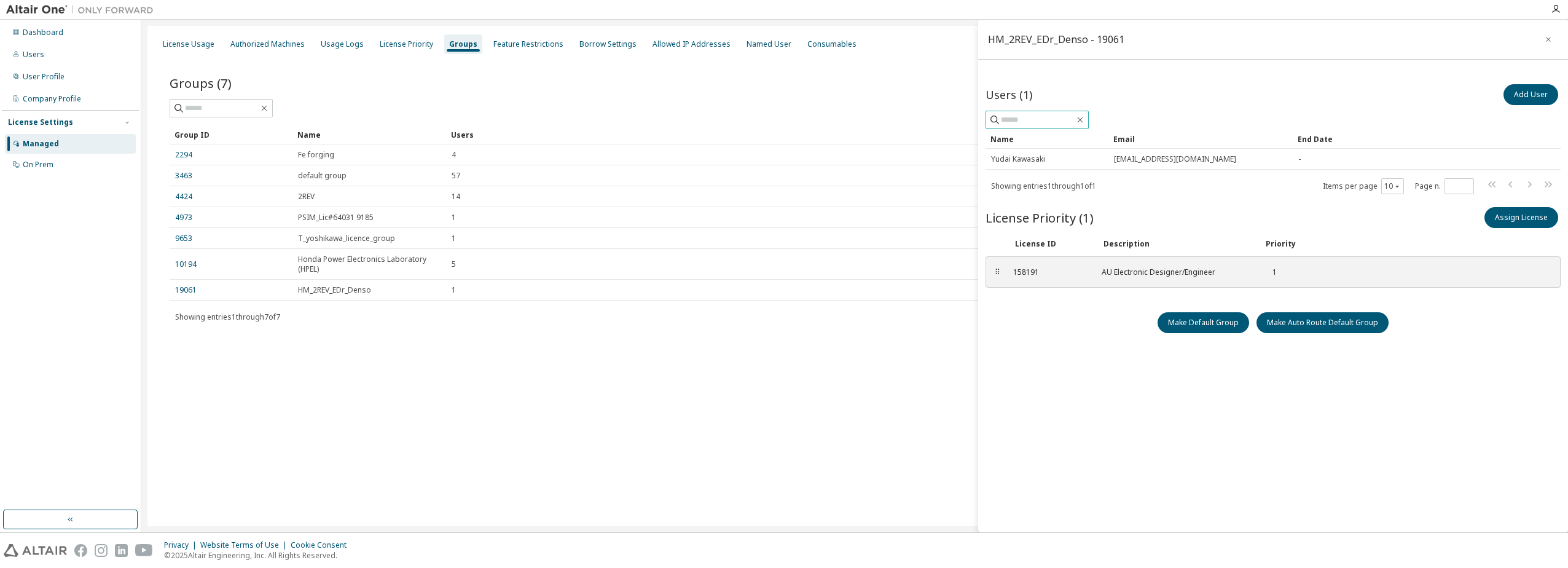
click at [1049, 116] on input "text" at bounding box center [1038, 120] width 74 height 13
type input "*"
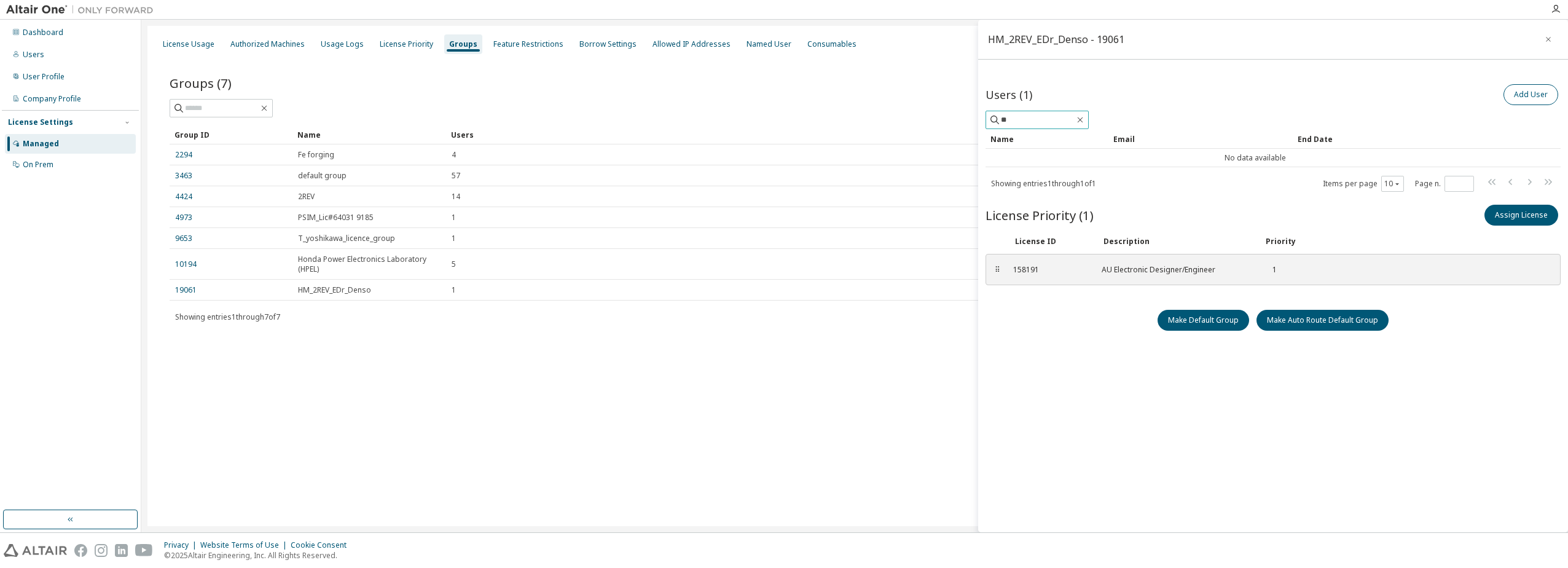
type input "*"
click at [1409, 90] on div "Add User" at bounding box center [1417, 94] width 288 height 26
click at [1085, 119] on icon "button" at bounding box center [1080, 120] width 10 height 10
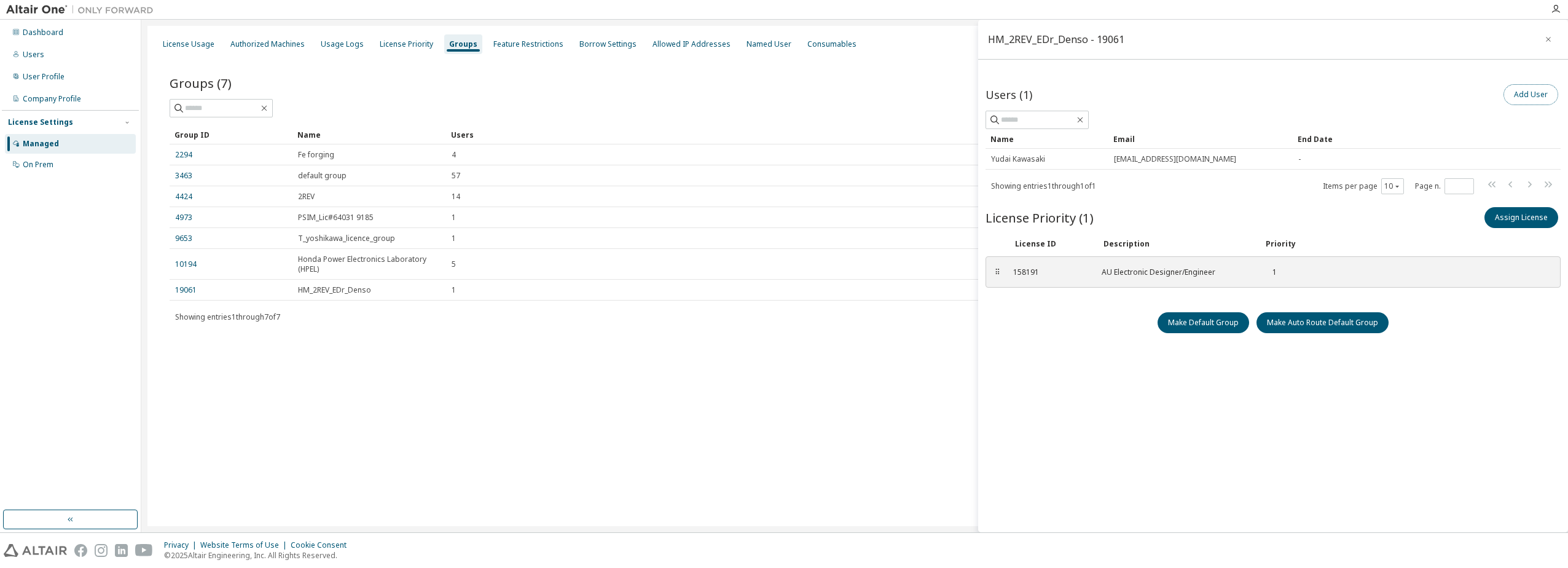
click at [1524, 95] on button "Add User" at bounding box center [1530, 95] width 55 height 21
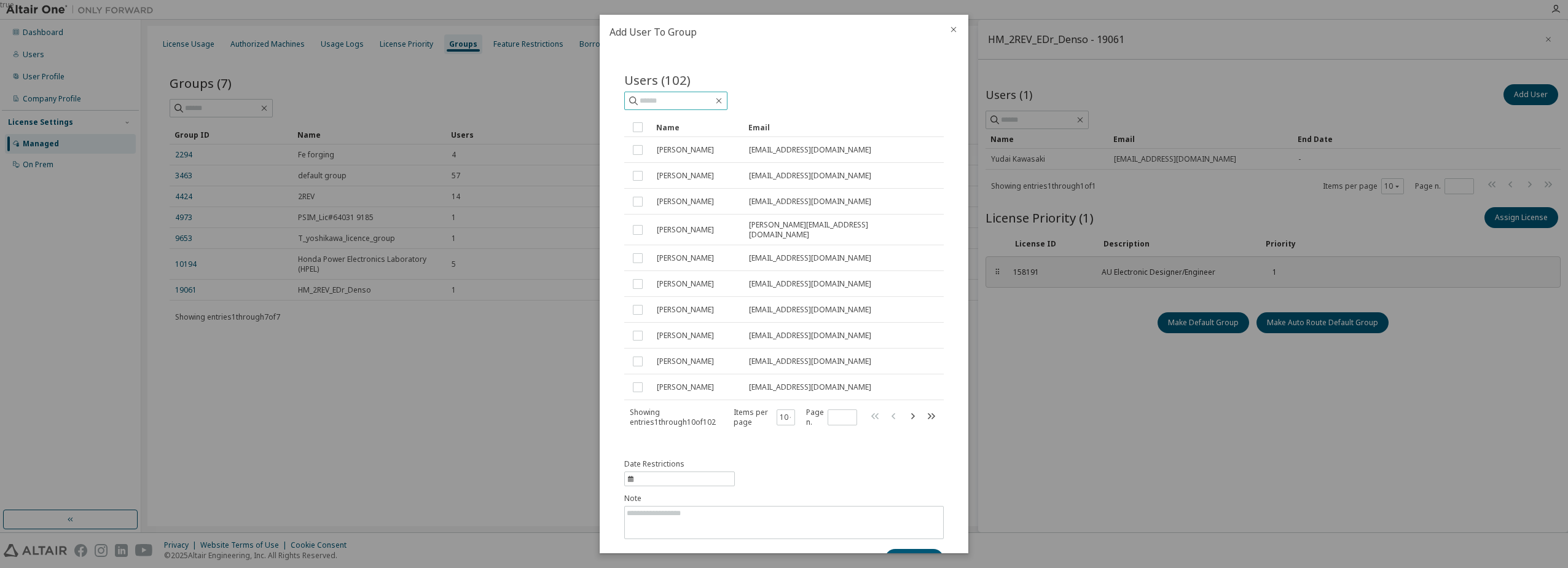
click at [705, 102] on input "text" at bounding box center [676, 101] width 74 height 13
type input "*******"
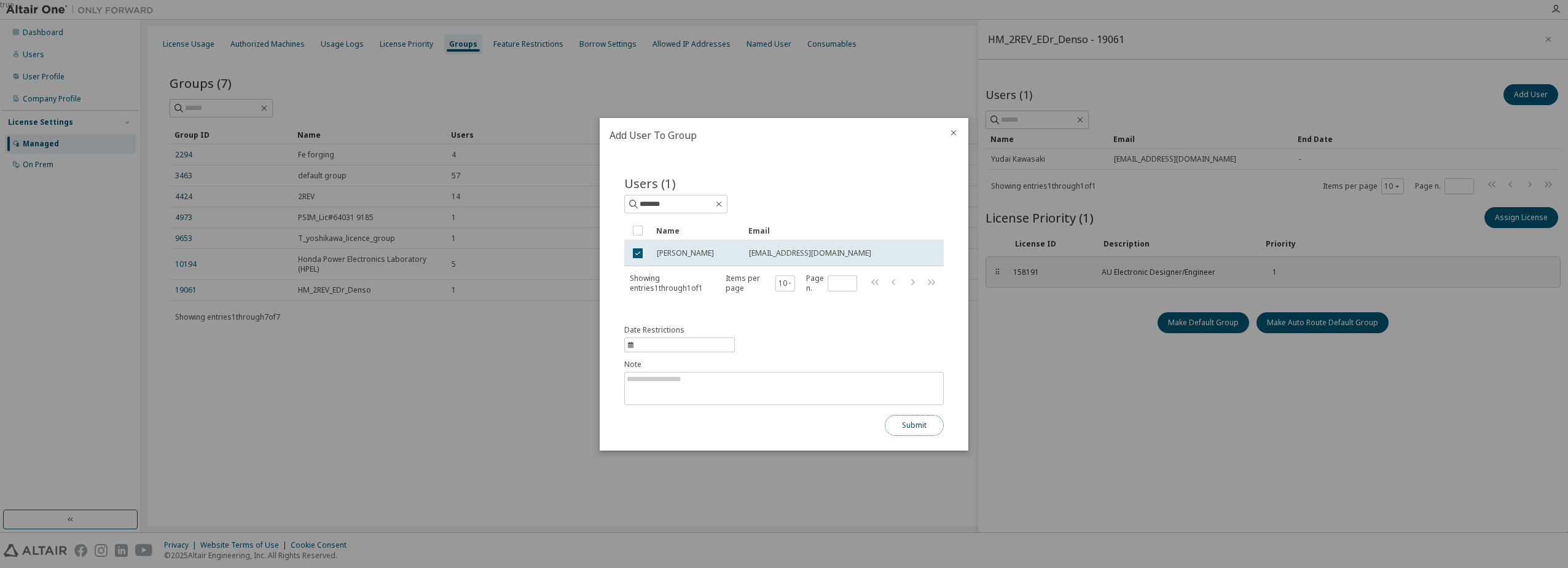
click at [901, 427] on button "Submit" at bounding box center [913, 425] width 59 height 21
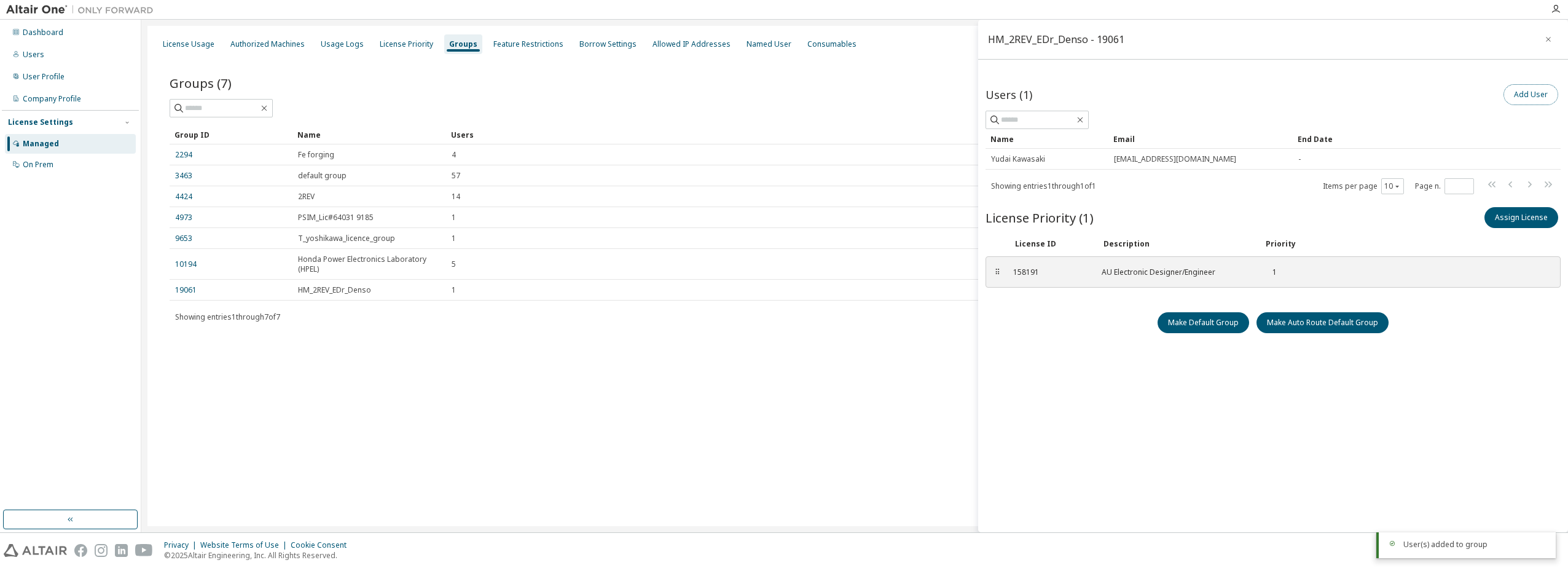
click at [1538, 99] on button "Add User" at bounding box center [1530, 95] width 55 height 21
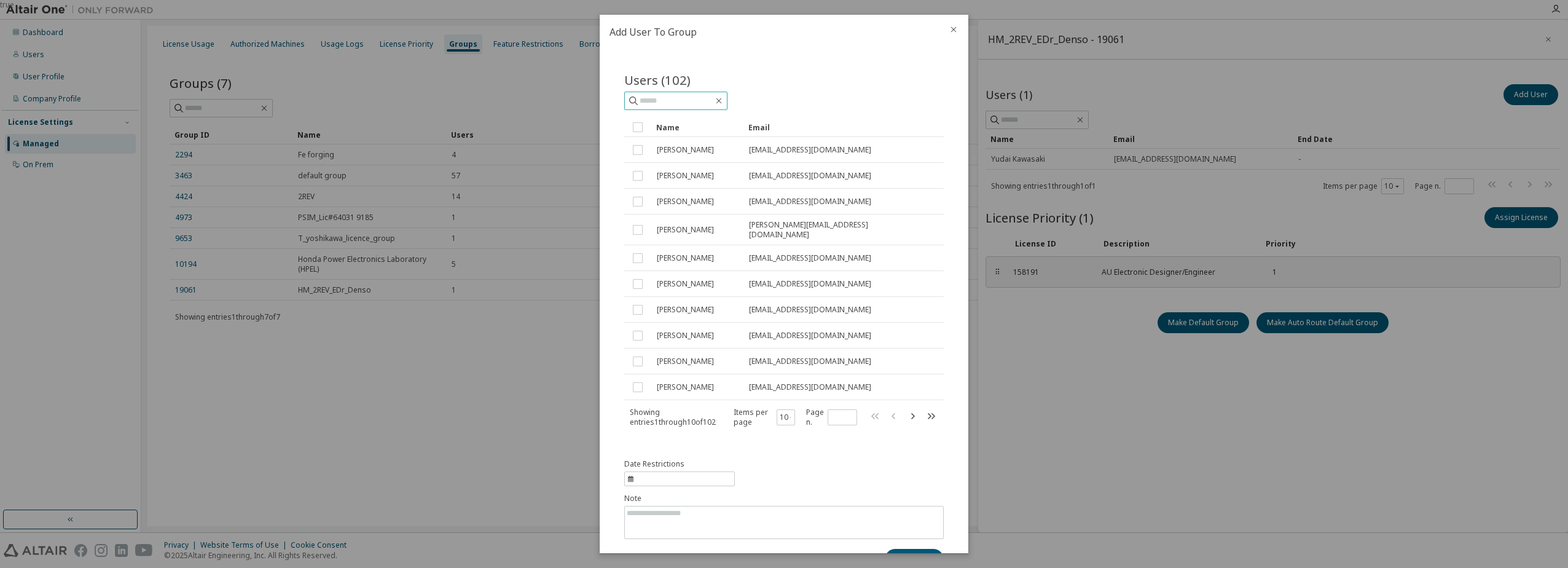
click at [655, 102] on input "text" at bounding box center [676, 101] width 74 height 13
type input "*"
type input "*********"
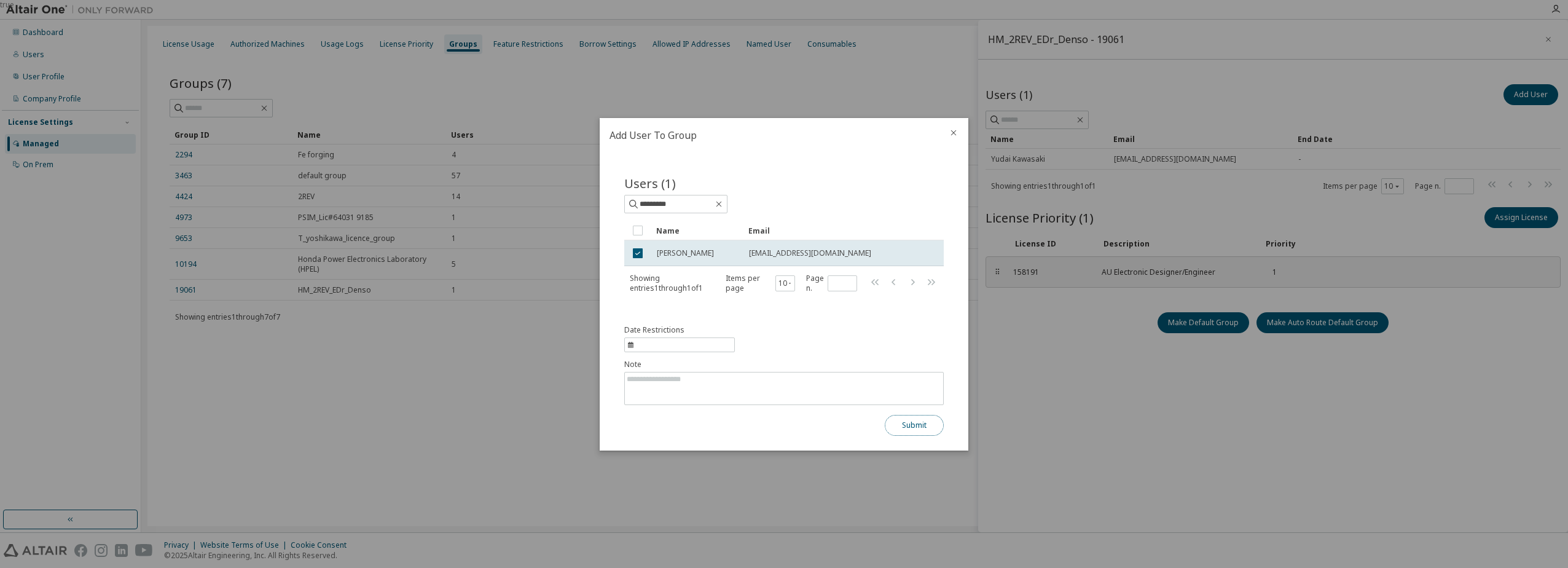
click at [911, 420] on button "Submit" at bounding box center [913, 425] width 59 height 21
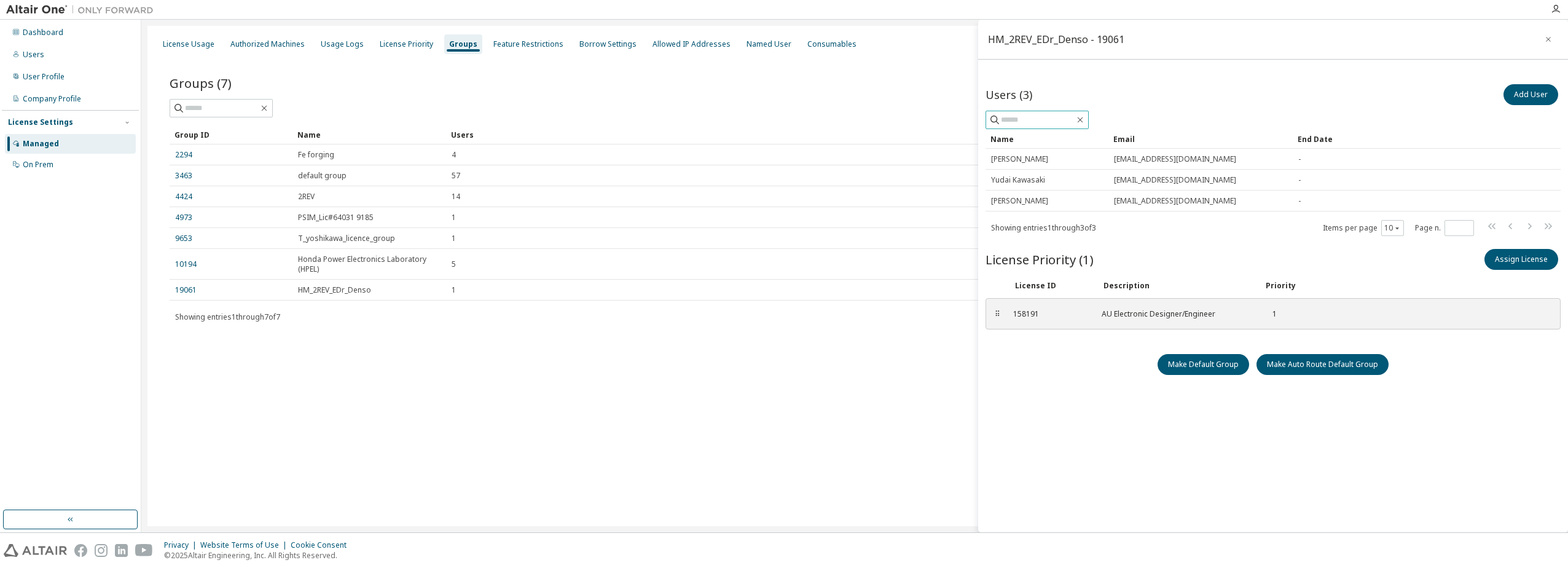
click at [1067, 124] on input "text" at bounding box center [1038, 120] width 74 height 13
type input "*"
click at [1543, 102] on button "Add User" at bounding box center [1530, 95] width 55 height 21
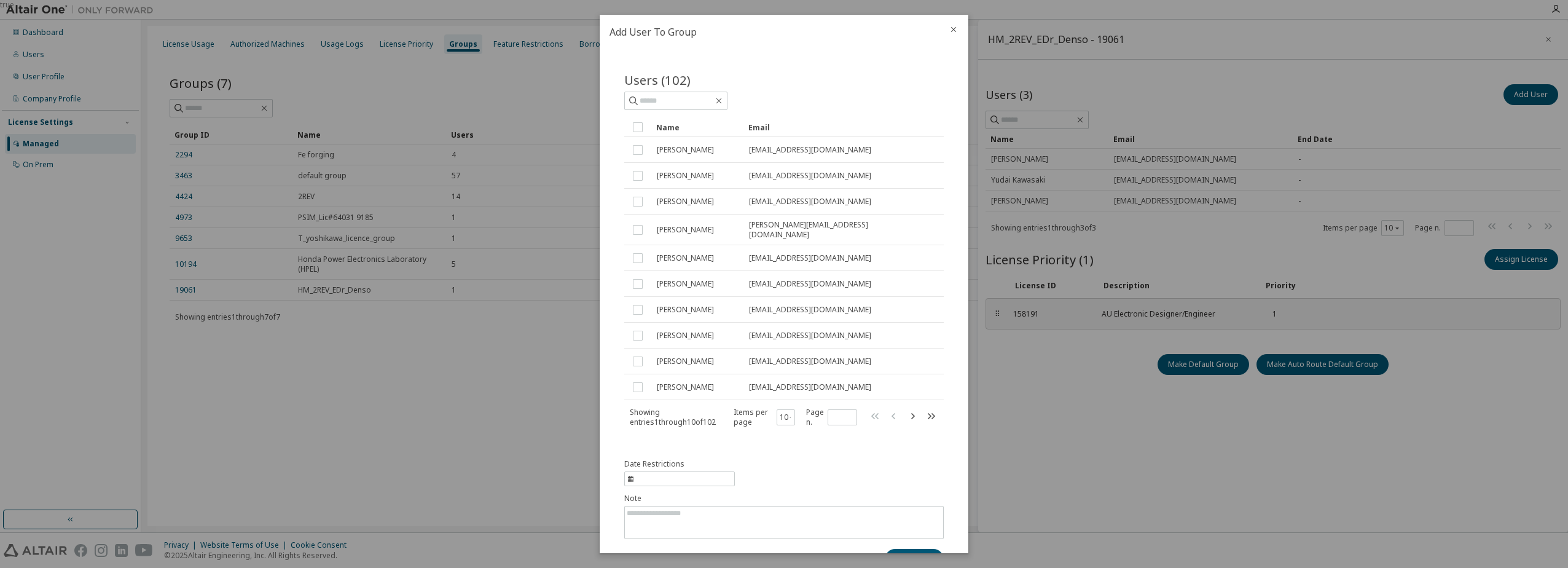
drag, startPoint x: 1543, startPoint y: 102, endPoint x: 977, endPoint y: -24, distance: 579.9
drag, startPoint x: 977, startPoint y: -24, endPoint x: 669, endPoint y: 100, distance: 332.0
click at [669, 99] on input "text" at bounding box center [676, 101] width 74 height 13
type input "*****"
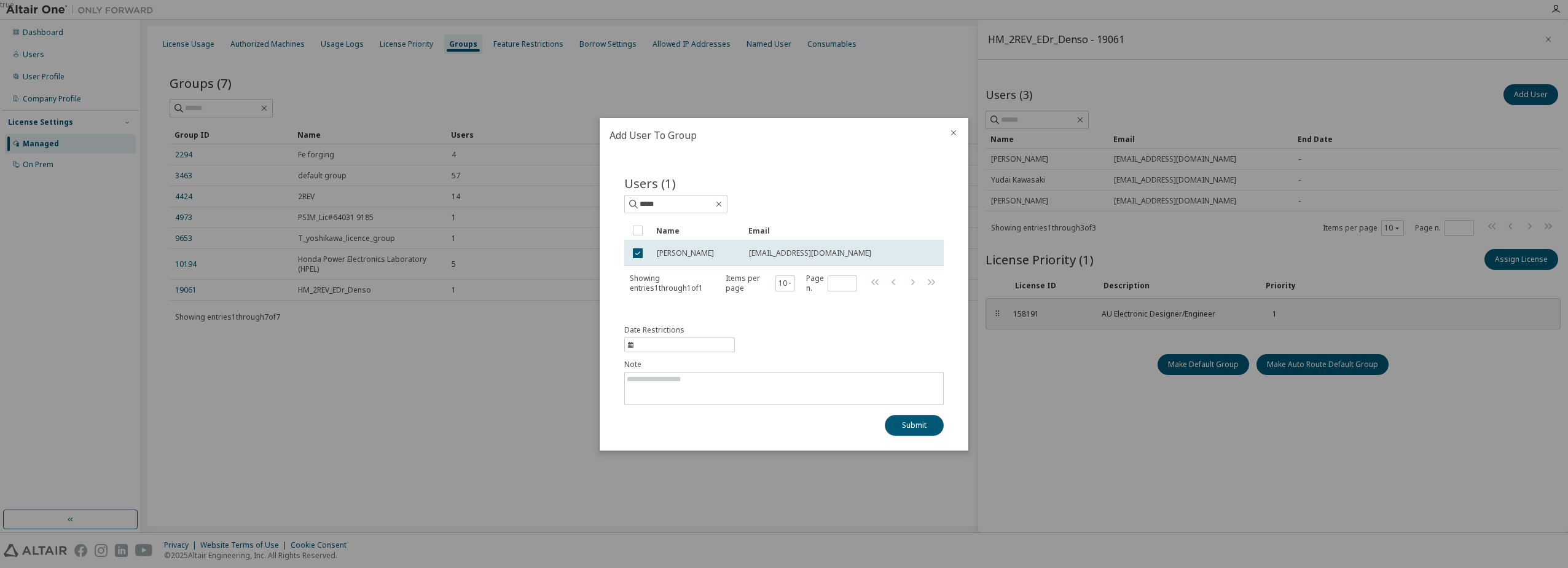
click at [913, 423] on button "Submit" at bounding box center [913, 425] width 59 height 21
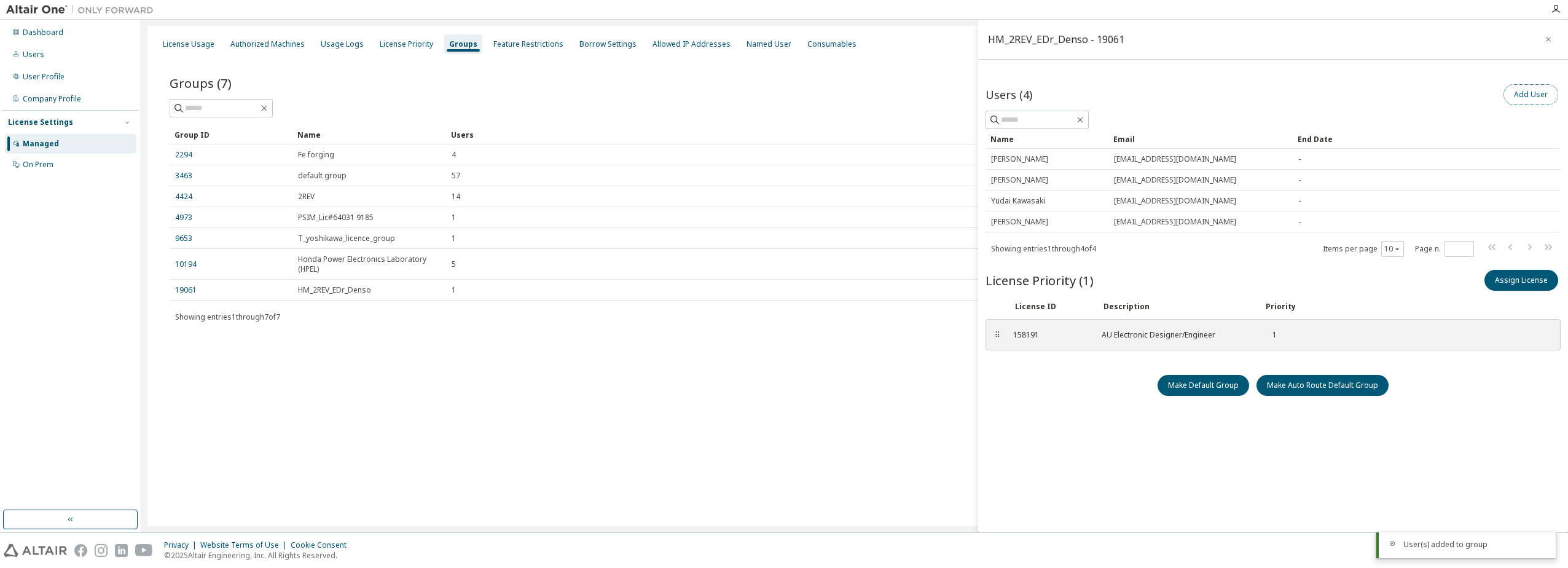
click at [1530, 95] on button "Add User" at bounding box center [1530, 95] width 55 height 21
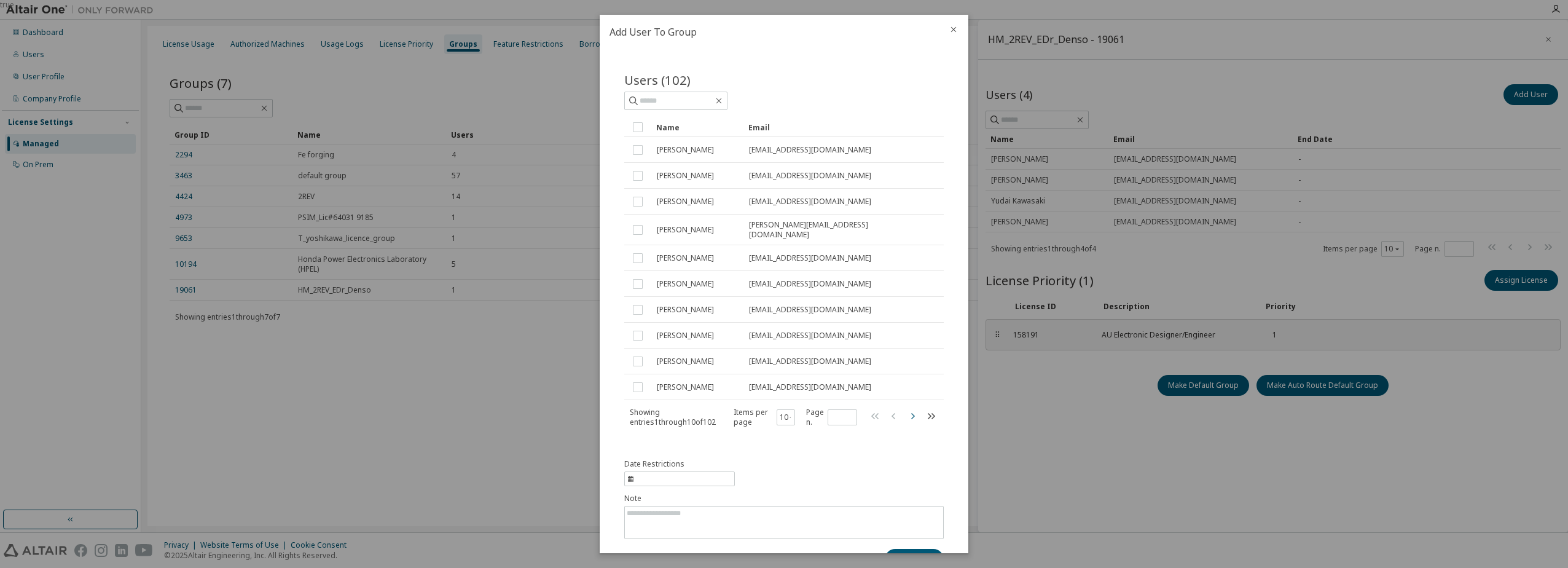
click at [905, 412] on icon "button" at bounding box center [912, 415] width 15 height 15
click at [830, 51] on div "Users (102) Clear Load Save Save As Field Operator Value Select filter Select o…" at bounding box center [784, 301] width 368 height 504
click at [905, 413] on icon "button" at bounding box center [912, 411] width 15 height 15
click at [905, 412] on icon "button" at bounding box center [912, 411] width 15 height 15
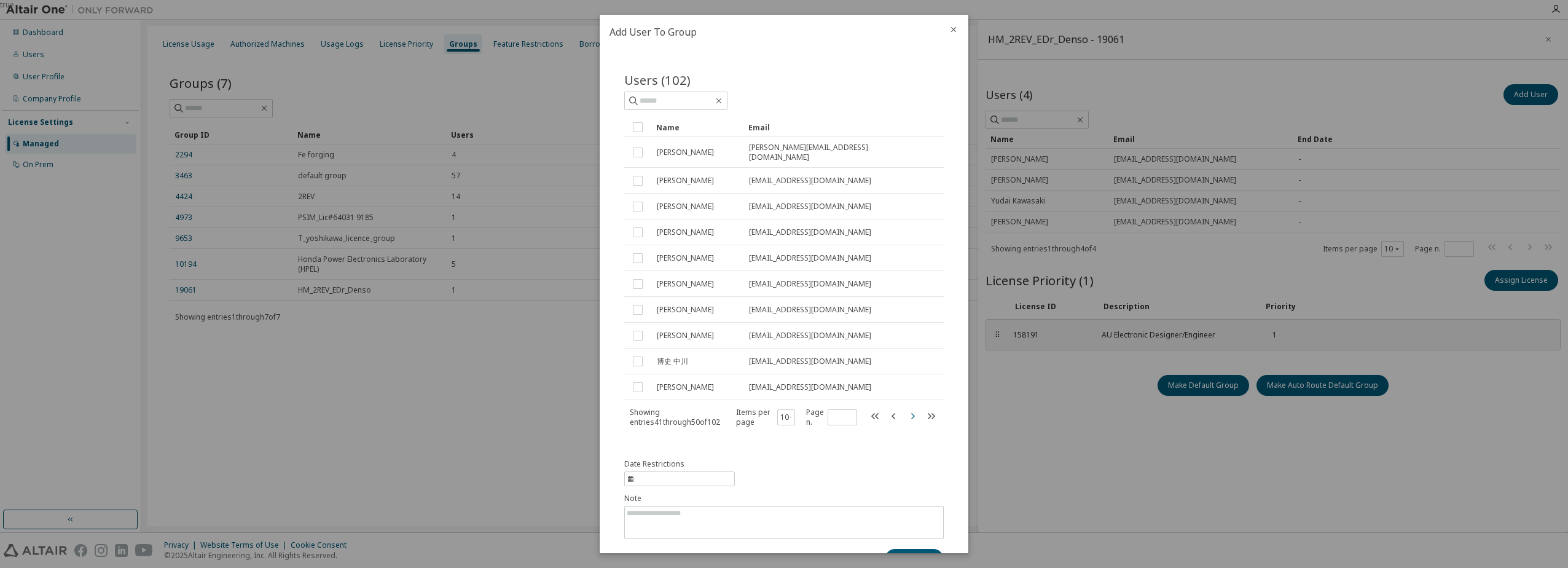
click at [907, 415] on icon "button" at bounding box center [912, 415] width 15 height 15
click at [905, 414] on icon "button" at bounding box center [912, 421] width 15 height 15
click at [905, 414] on icon "button" at bounding box center [912, 415] width 15 height 15
click at [906, 414] on icon "button" at bounding box center [912, 411] width 15 height 15
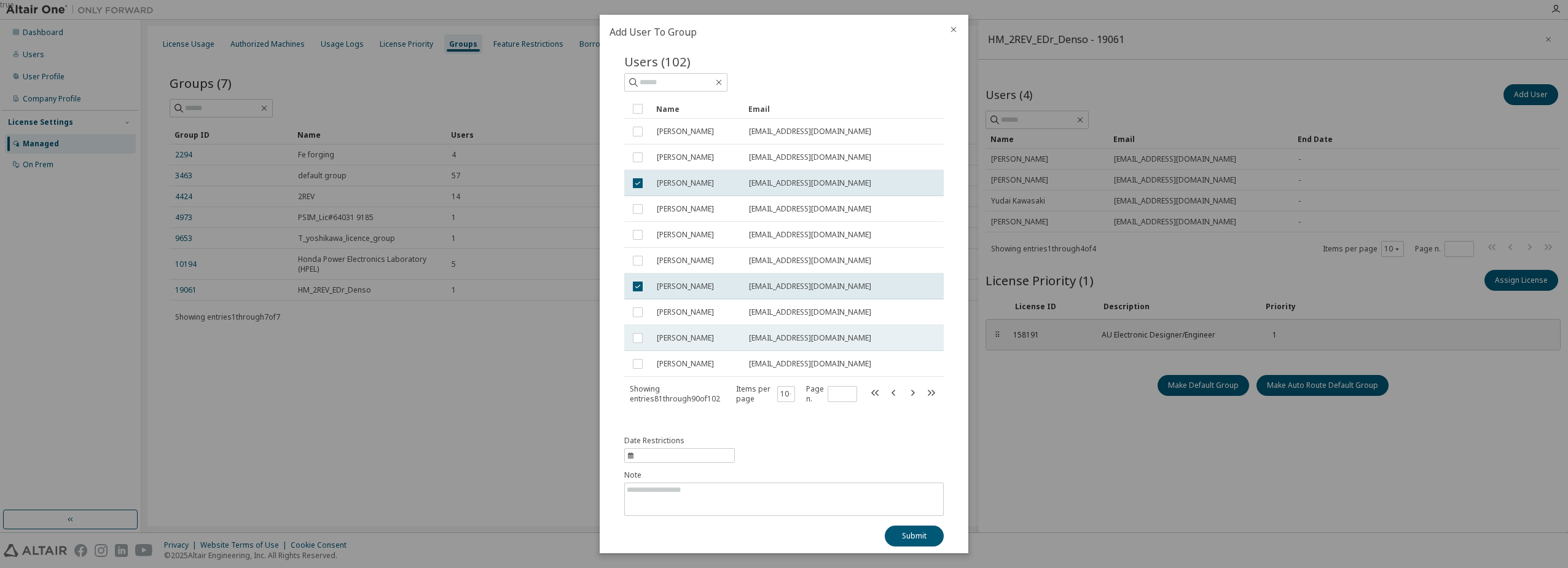
scroll to position [27, 0]
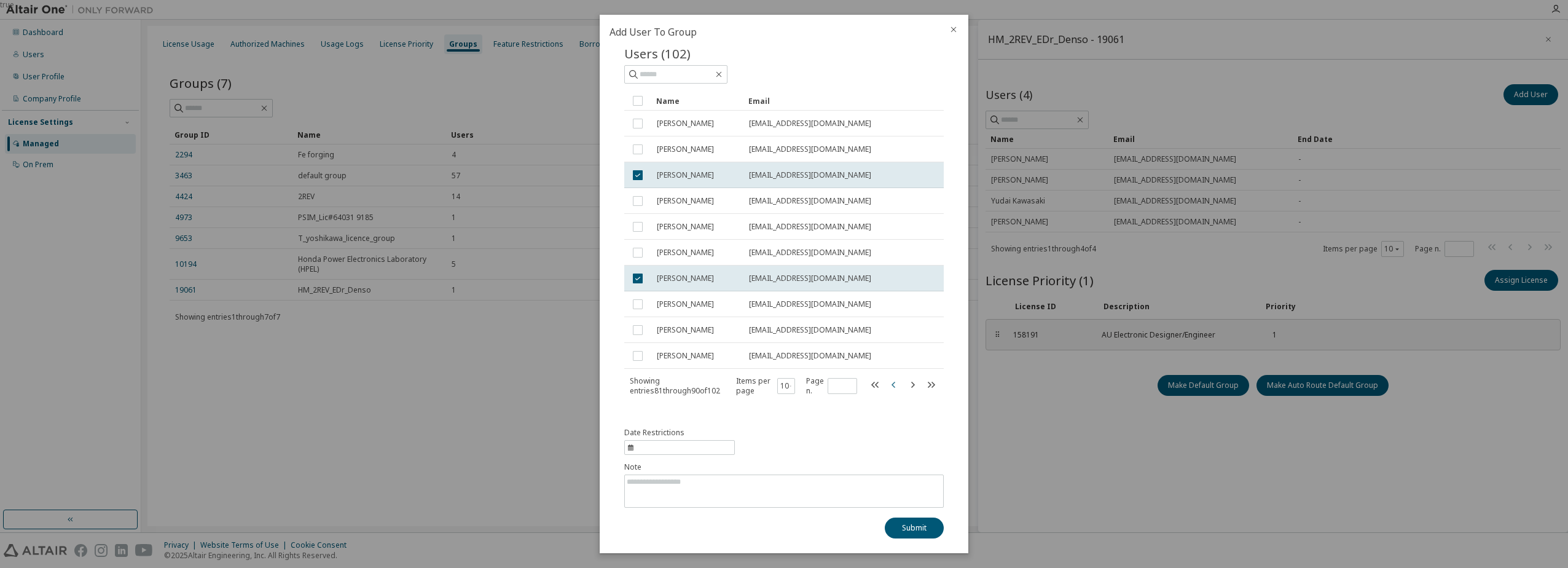
click at [887, 383] on icon "button" at bounding box center [894, 384] width 15 height 15
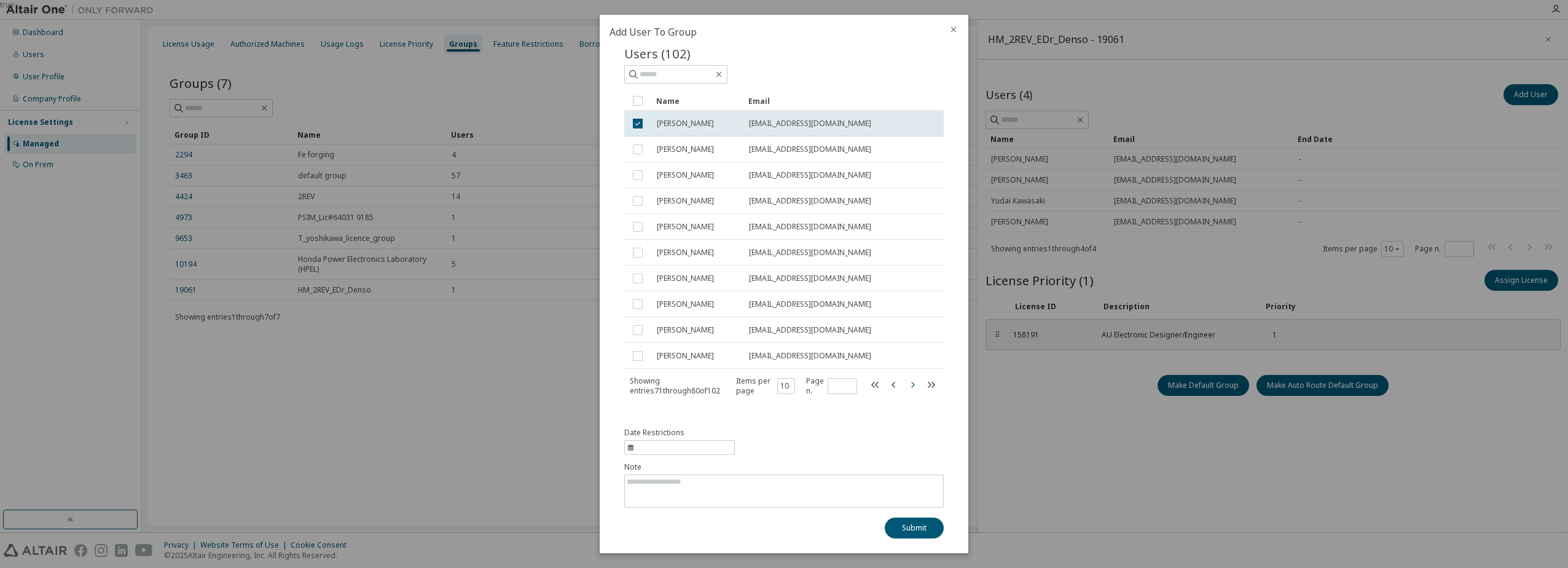
click at [905, 385] on icon "button" at bounding box center [912, 384] width 15 height 15
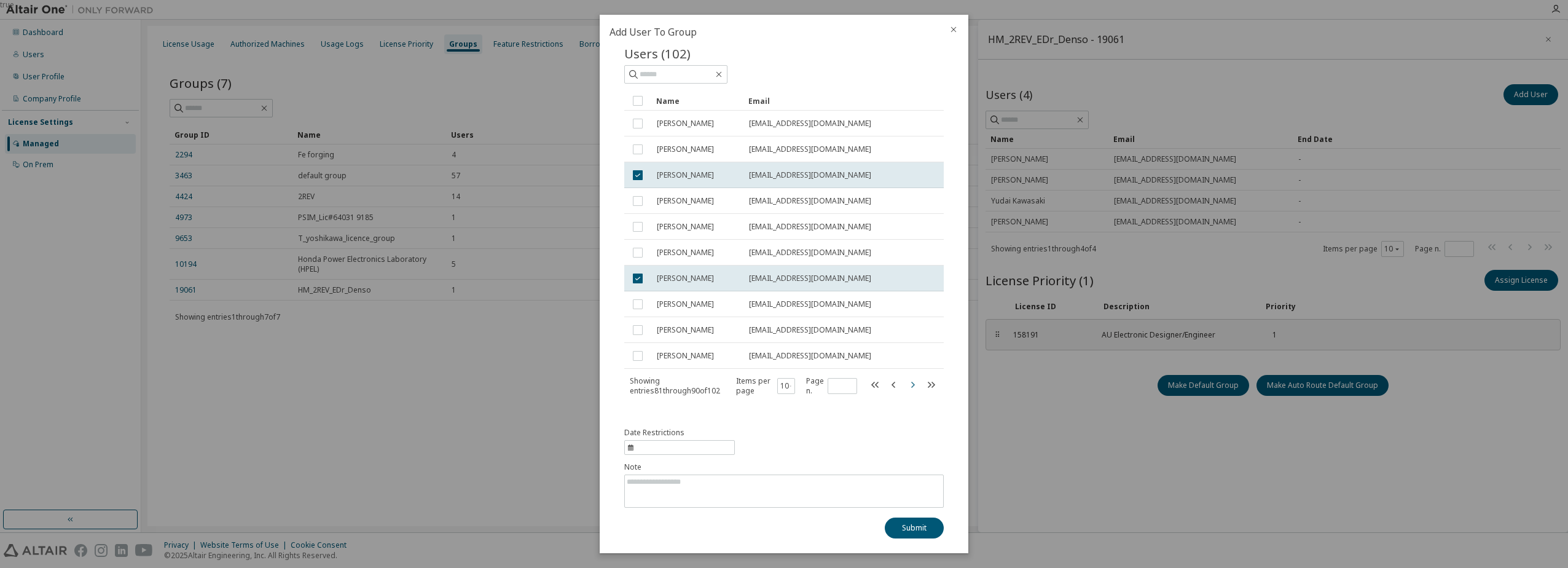
click at [912, 383] on icon "button" at bounding box center [912, 384] width 15 height 15
type input "**"
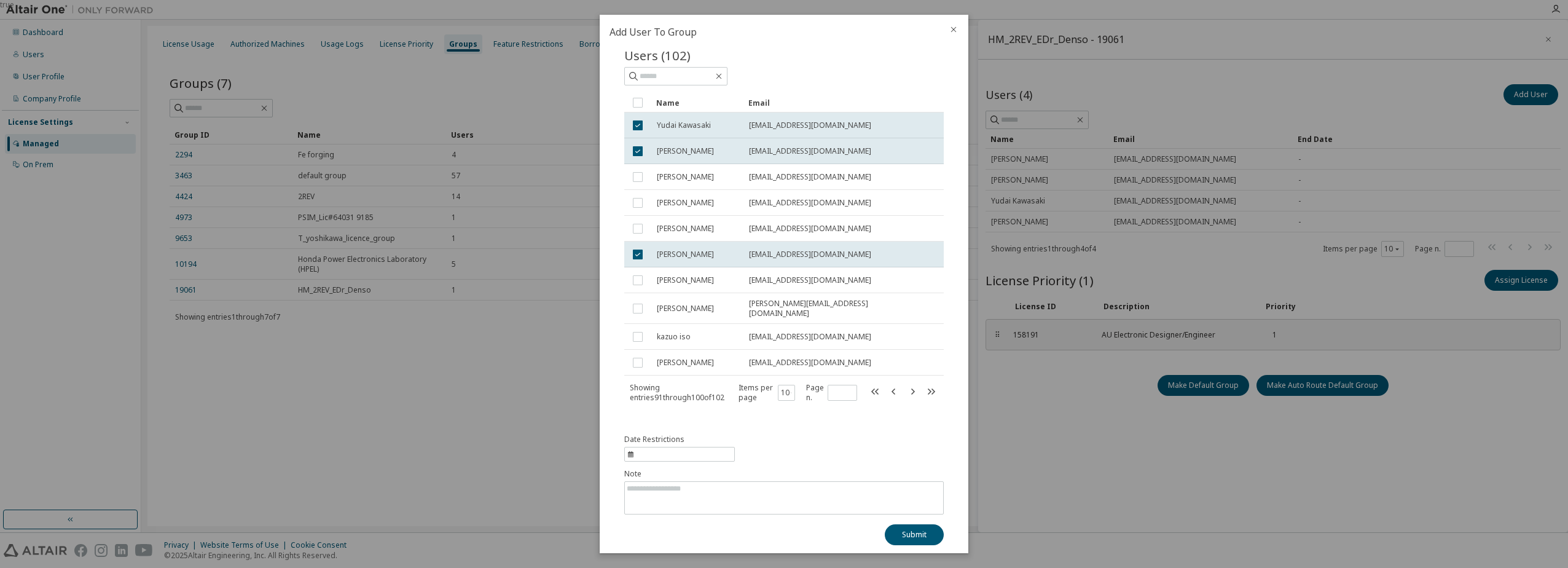
scroll to position [36, 0]
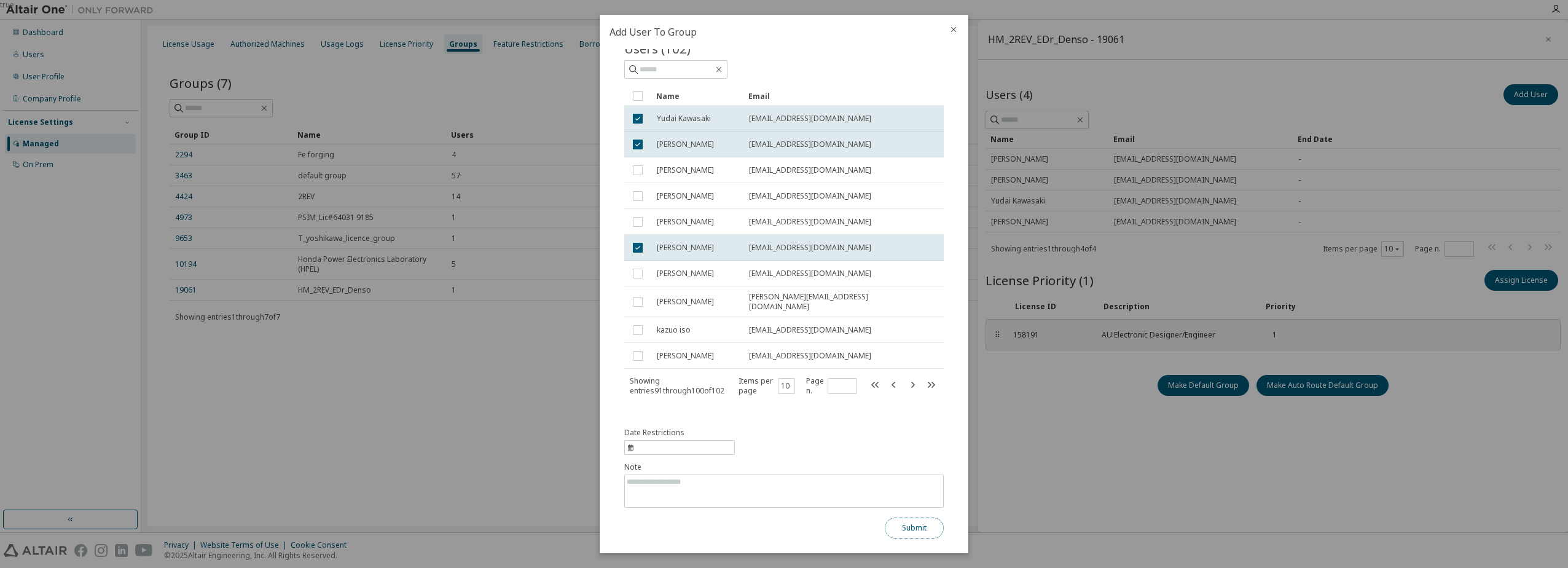
click at [914, 535] on button "Submit" at bounding box center [913, 527] width 59 height 21
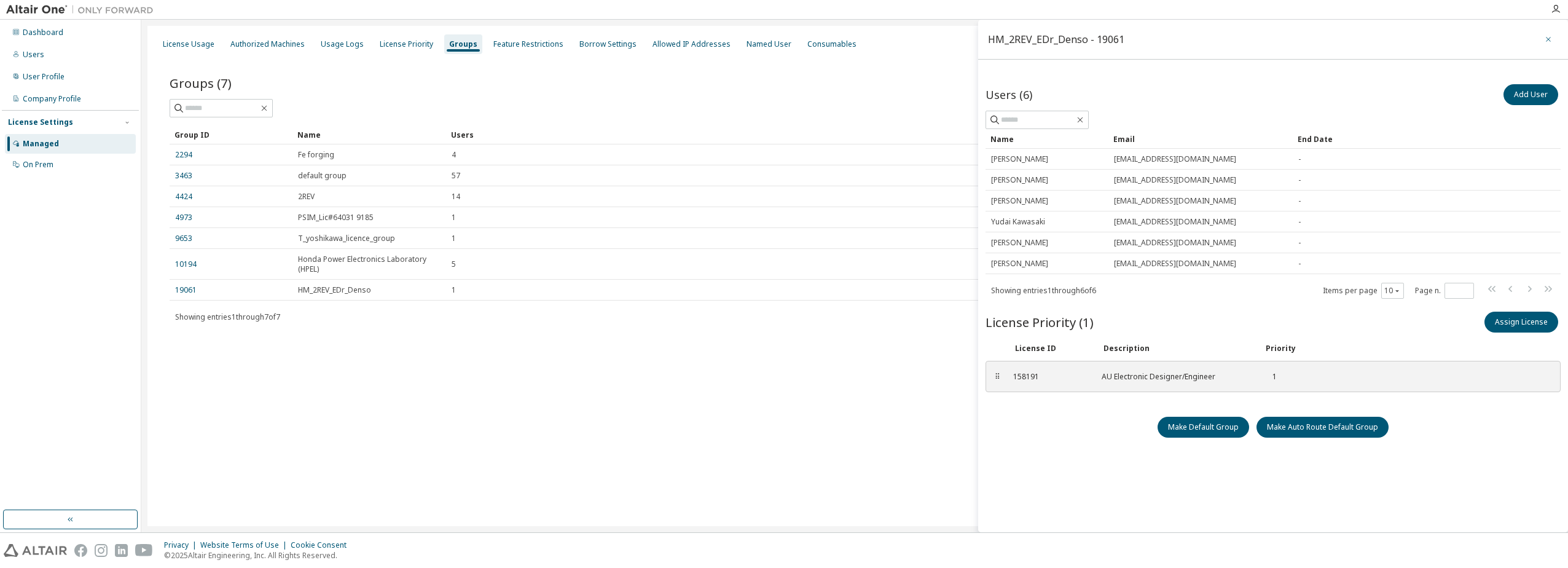
drag, startPoint x: 1537, startPoint y: 36, endPoint x: 1466, endPoint y: 59, distance: 74.6
click at [1538, 36] on button "button" at bounding box center [1548, 39] width 20 height 20
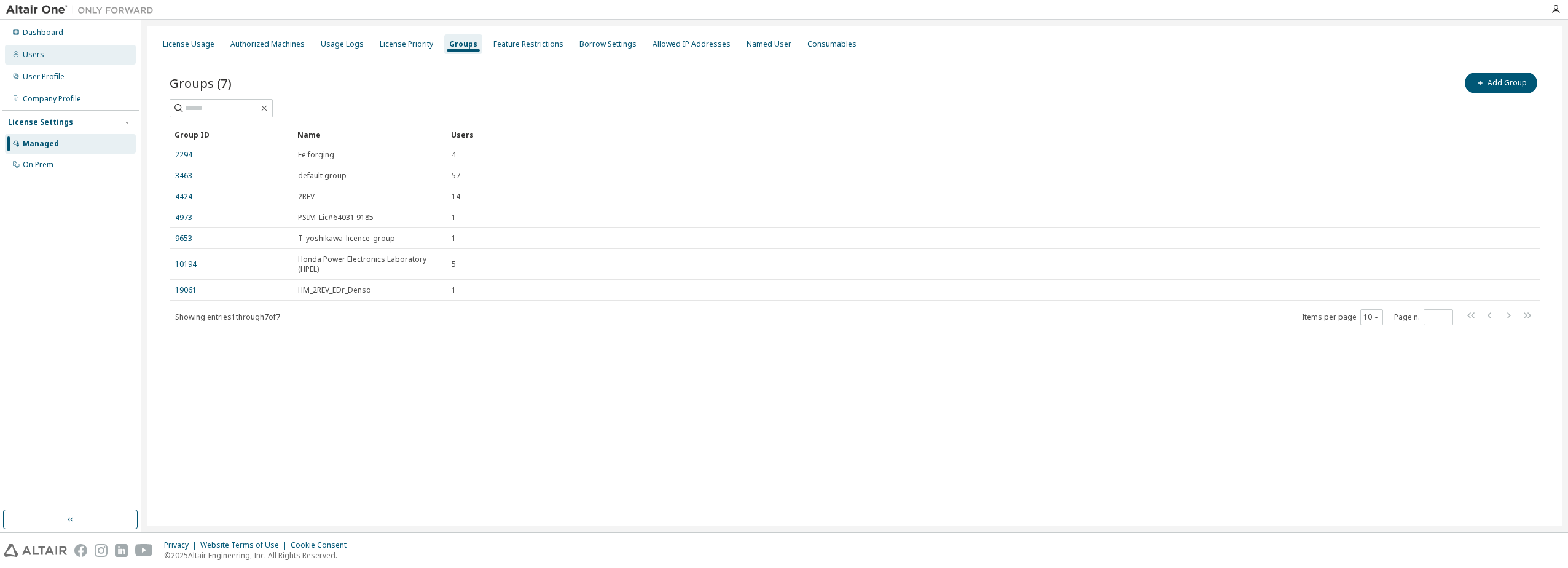
click at [36, 56] on div "Users" at bounding box center [33, 55] width 21 height 10
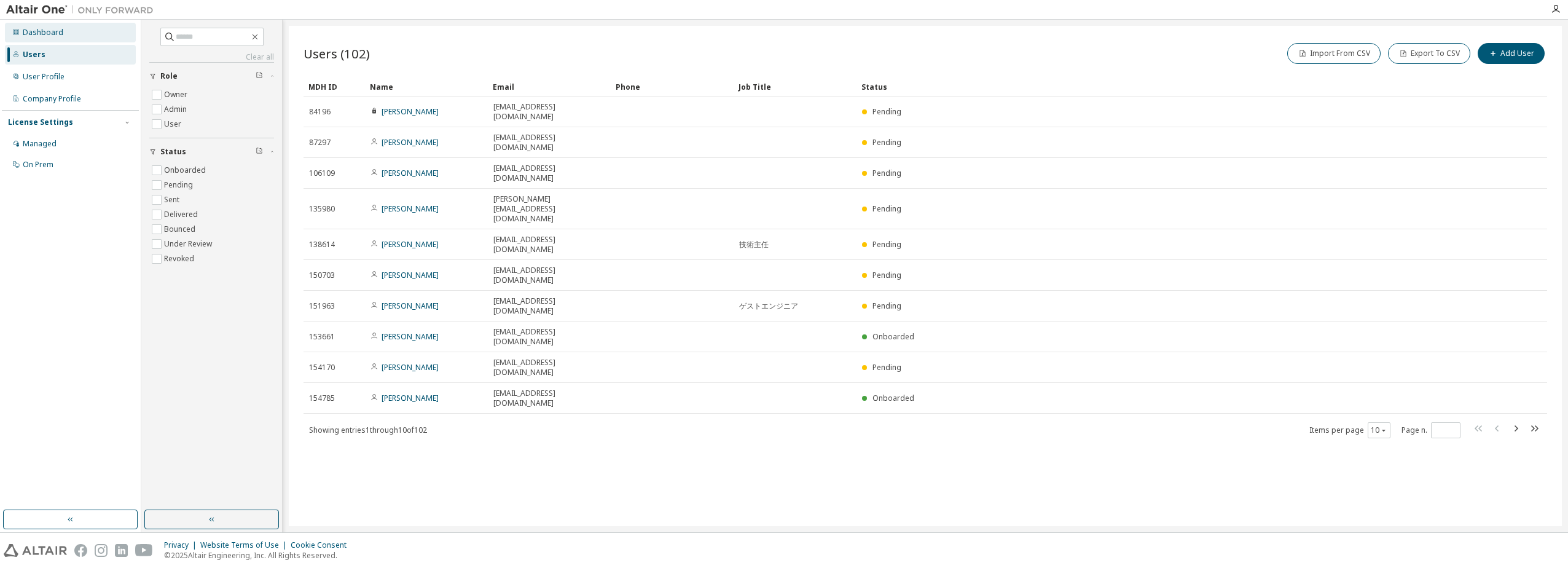
click at [52, 27] on div "Dashboard" at bounding box center [43, 32] width 41 height 10
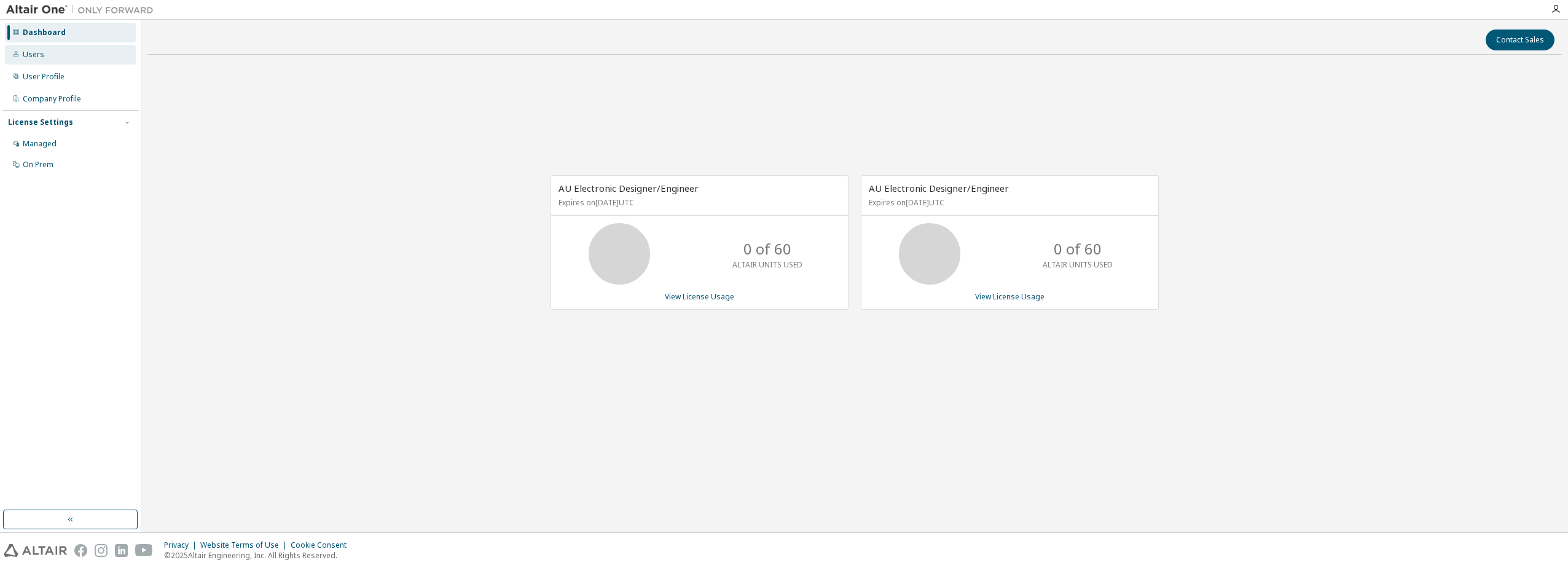
click at [48, 56] on div "Users" at bounding box center [70, 54] width 131 height 20
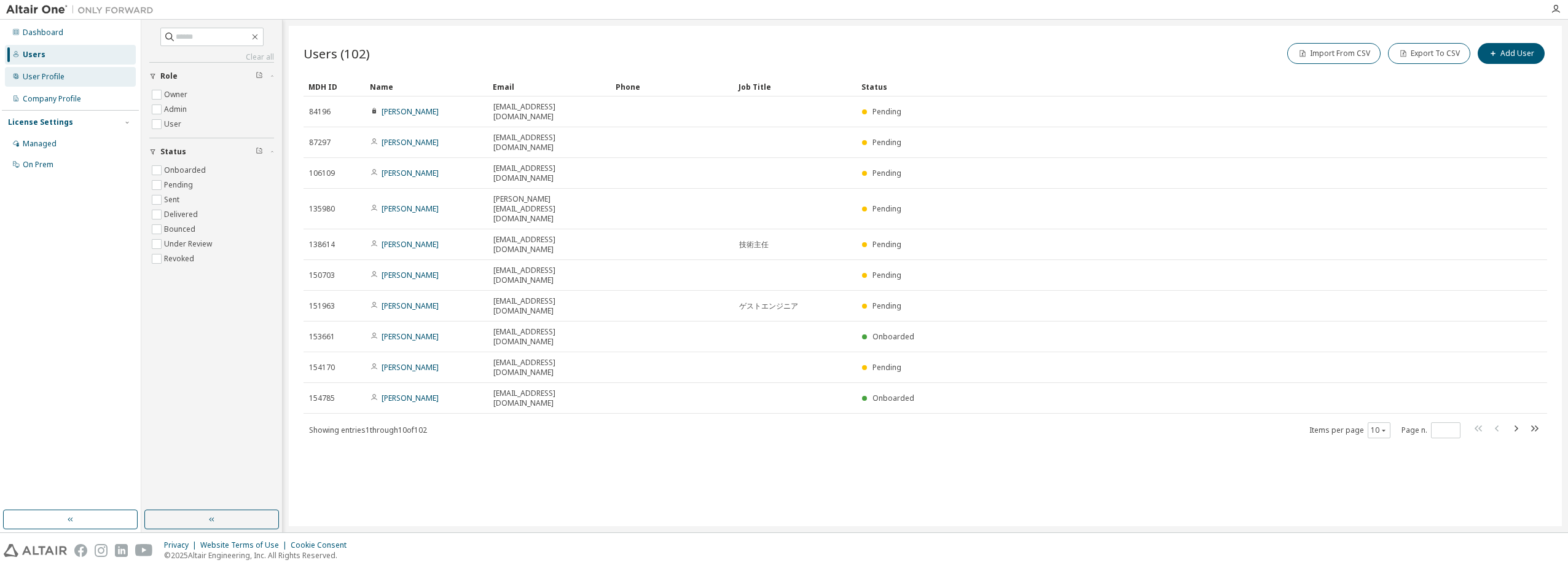
click at [41, 74] on div "User Profile" at bounding box center [43, 77] width 41 height 10
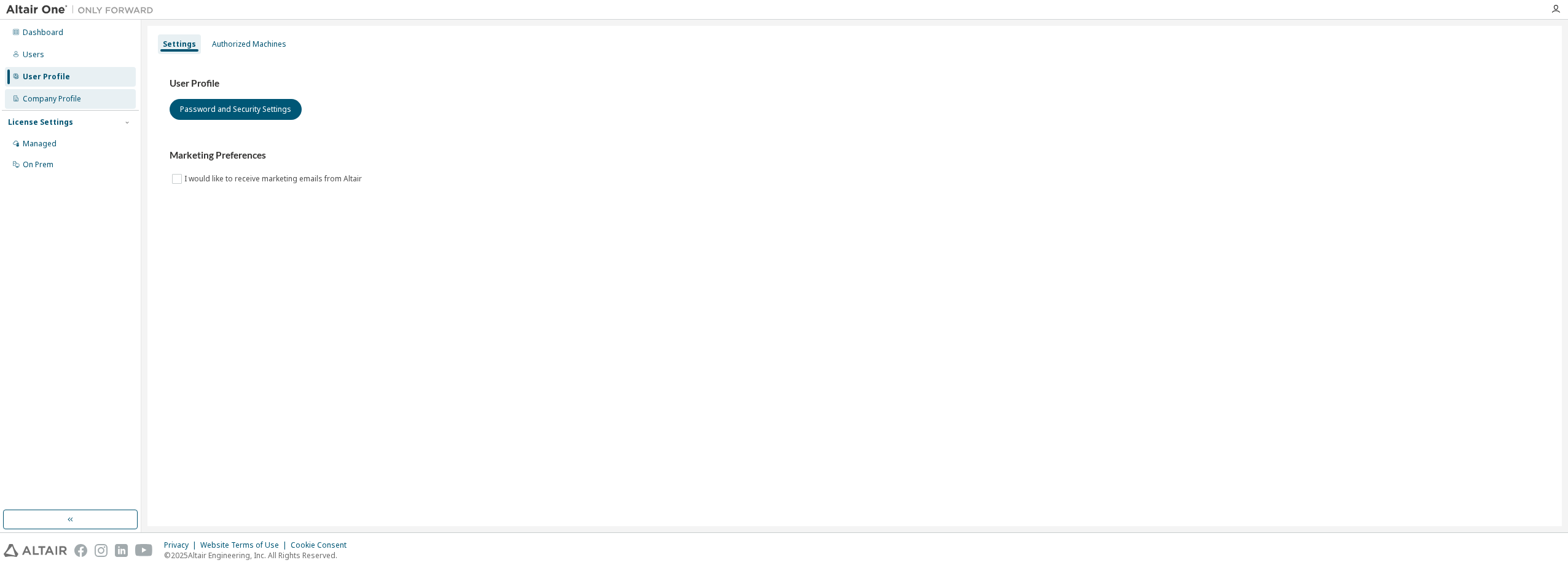
click at [43, 97] on div "Company Profile" at bounding box center [52, 99] width 59 height 10
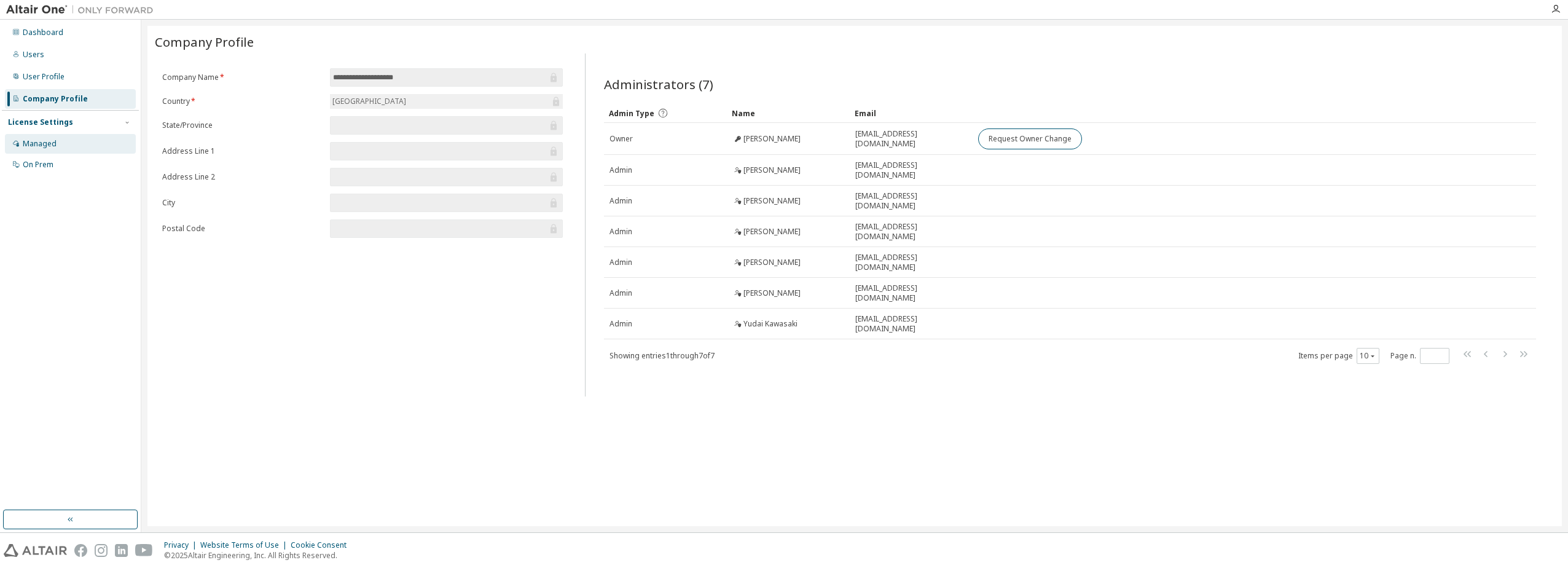
click at [36, 141] on div "Managed" at bounding box center [39, 144] width 34 height 10
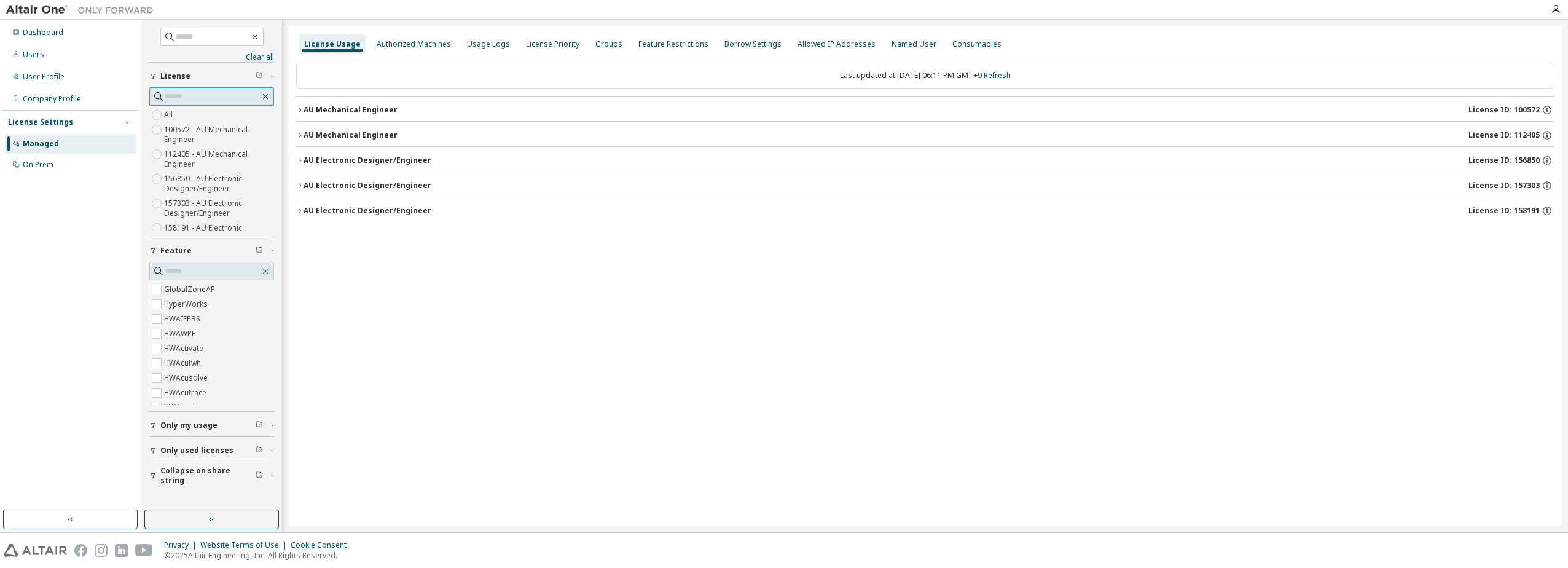
click at [176, 95] on input "text" at bounding box center [213, 96] width 95 height 13
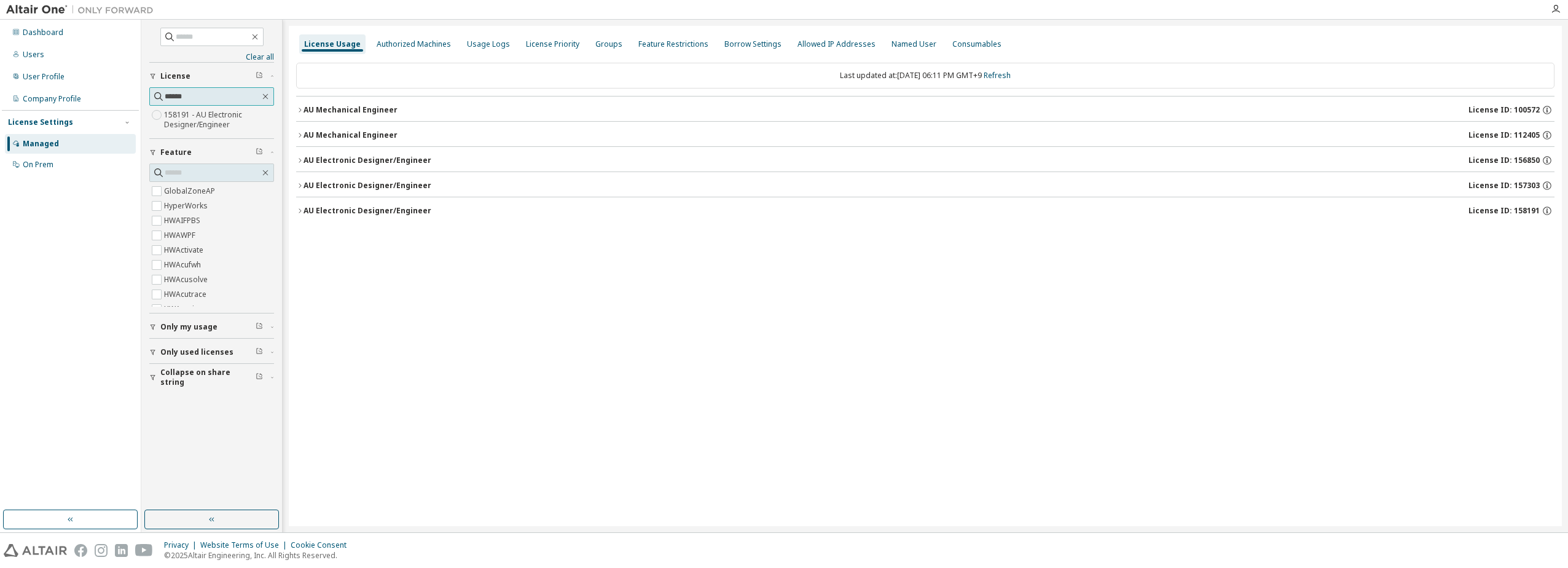
type input "******"
drag, startPoint x: 562, startPoint y: 241, endPoint x: 569, endPoint y: 253, distance: 13.9
click at [567, 246] on div "License Usage Authorized Machines Usage Logs License Priority Groups Feature Re…" at bounding box center [925, 275] width 1273 height 500
click at [271, 93] on button "button" at bounding box center [265, 96] width 11 height 11
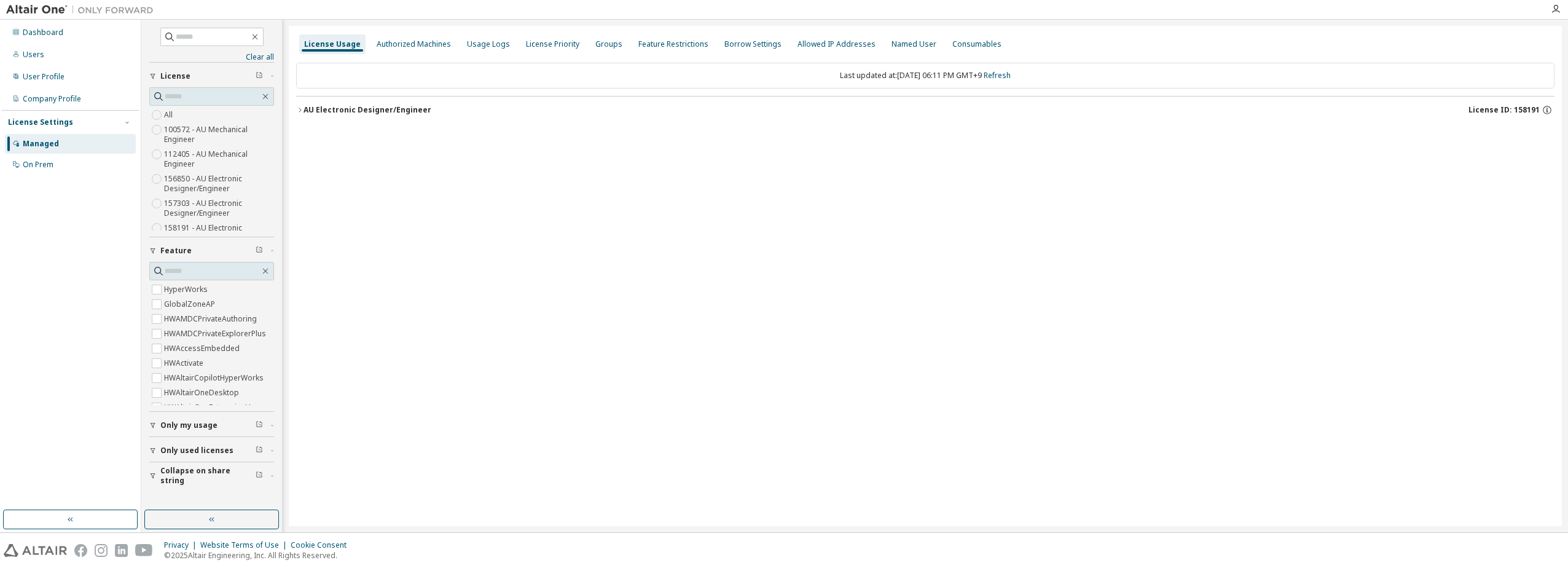
click at [300, 110] on icon "button" at bounding box center [300, 110] width 7 height 7
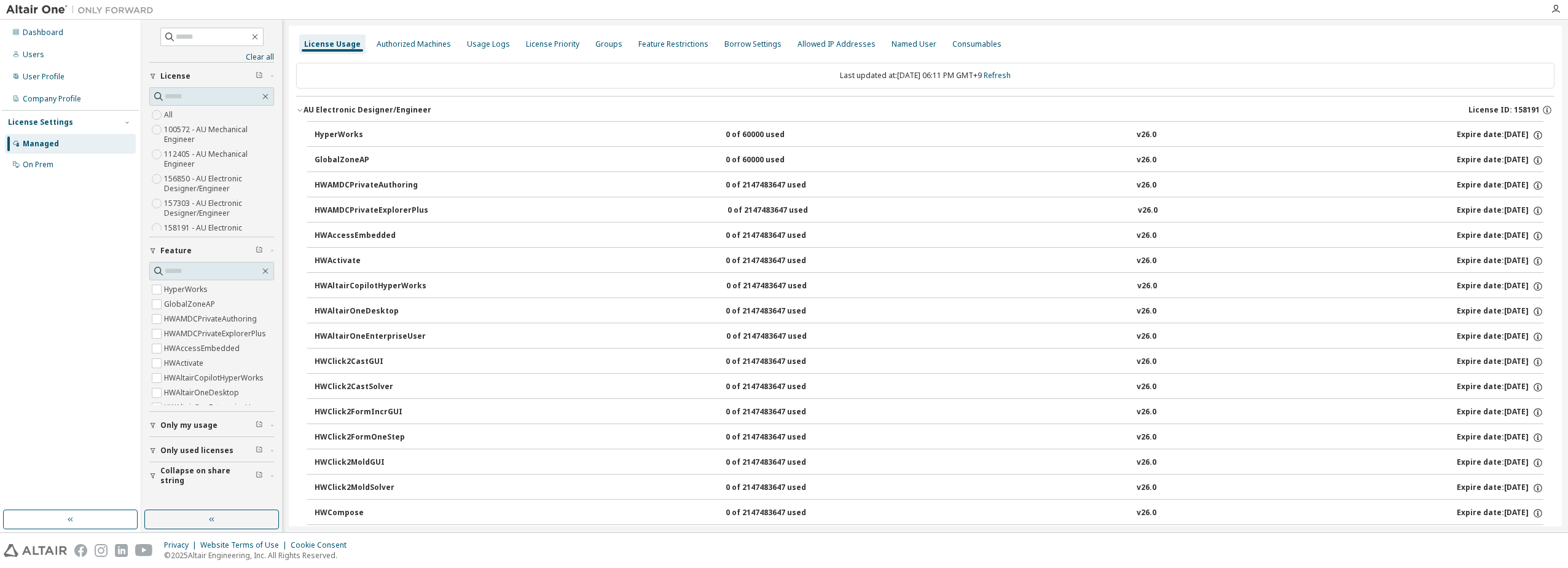
click at [43, 318] on div "Dashboard Users User Profile Company Profile License Settings Managed On Prem" at bounding box center [70, 264] width 137 height 487
